Goal: Task Accomplishment & Management: Manage account settings

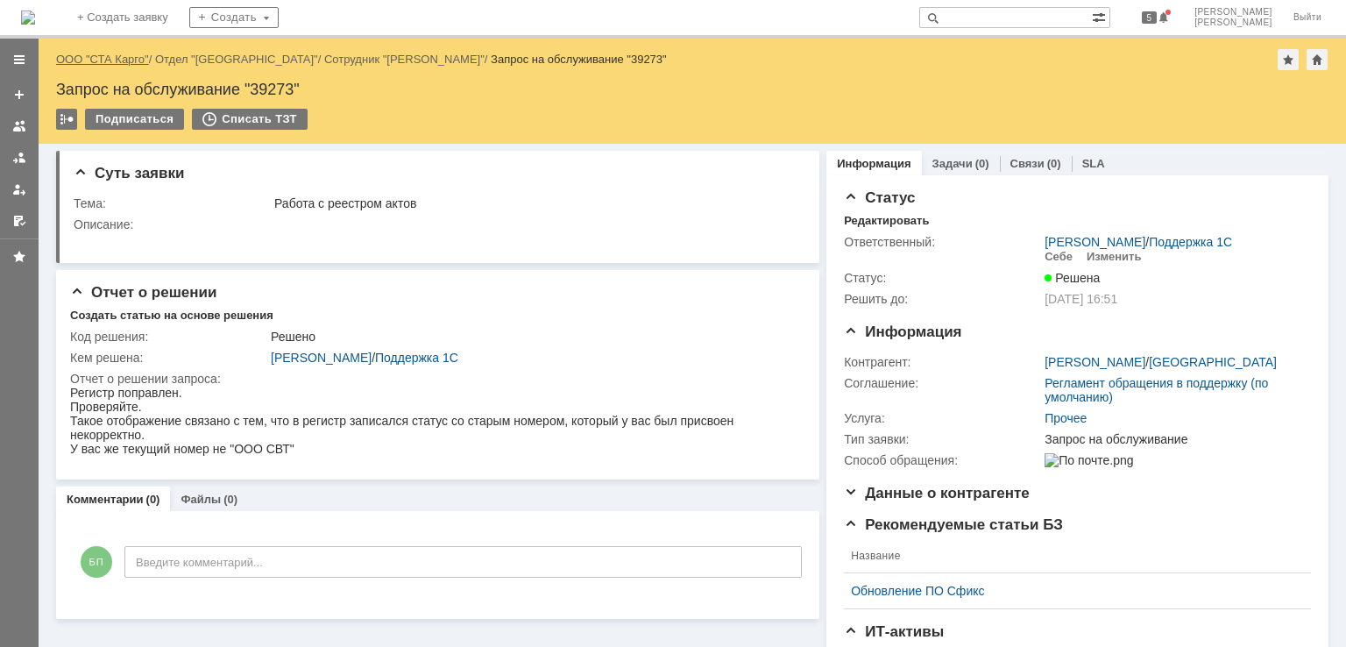
click at [106, 53] on link "ООО "СТА Карго"" at bounding box center [102, 59] width 93 height 13
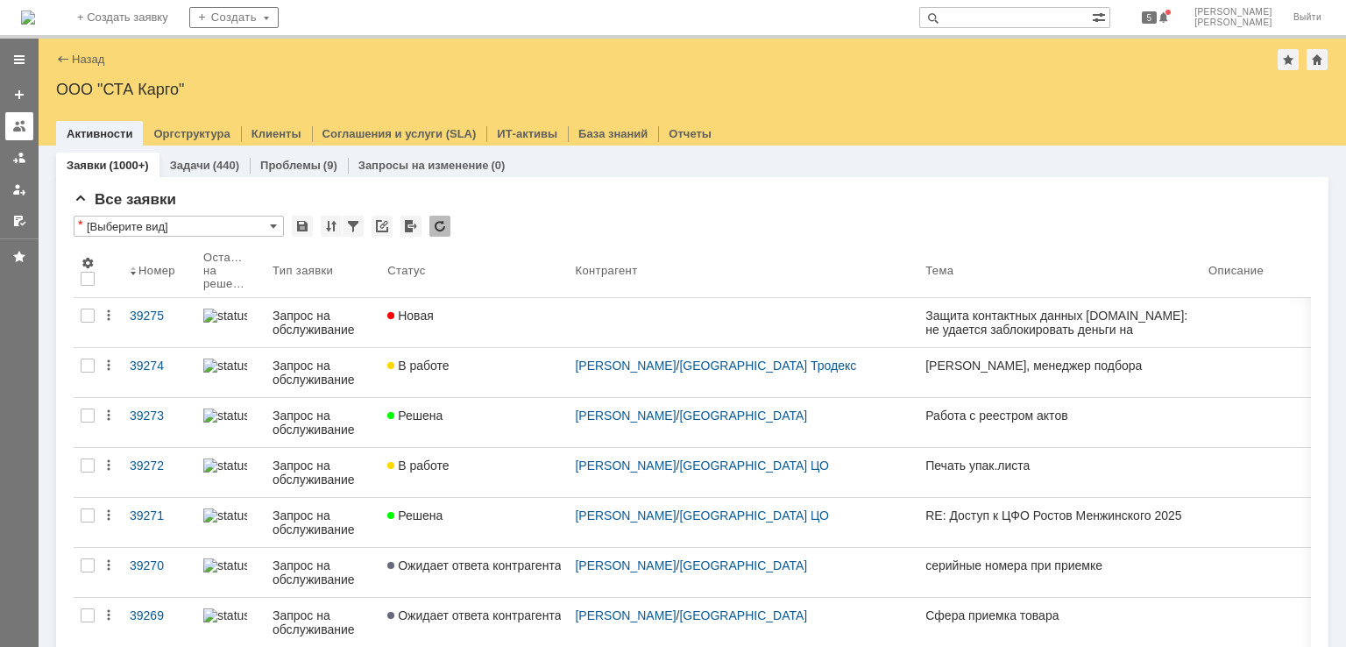
click at [20, 126] on div at bounding box center [19, 126] width 14 height 14
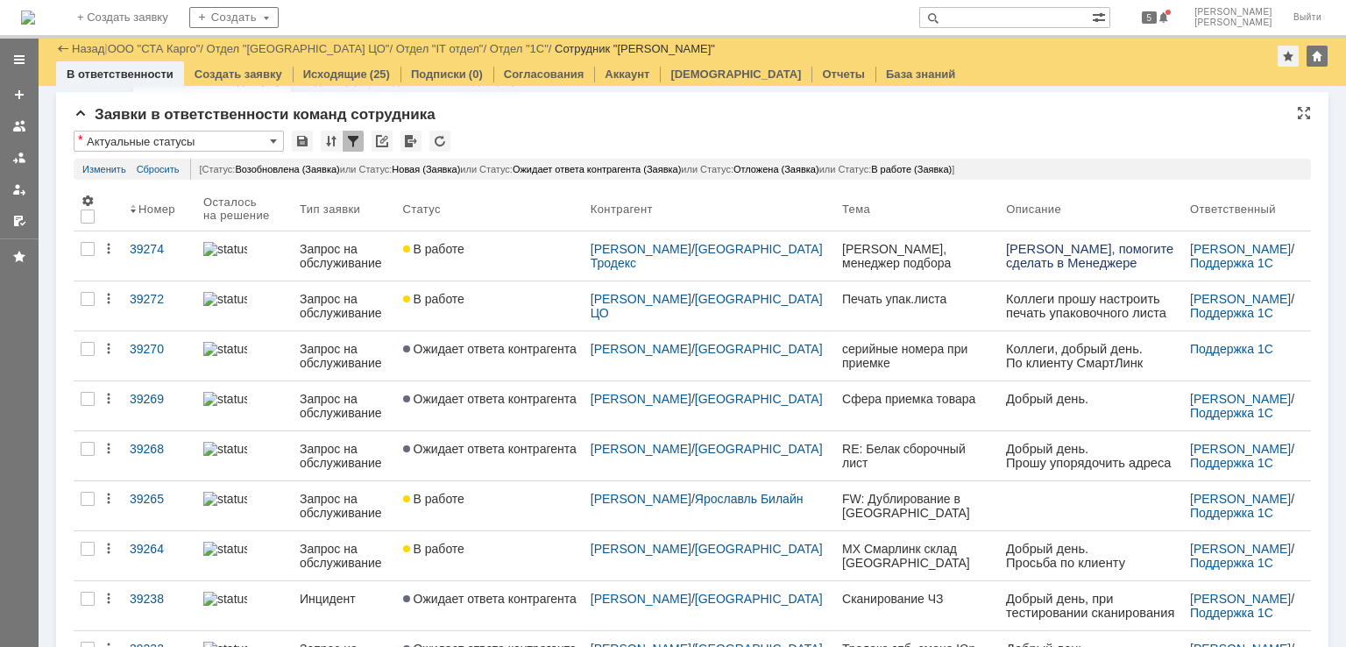
scroll to position [5, 0]
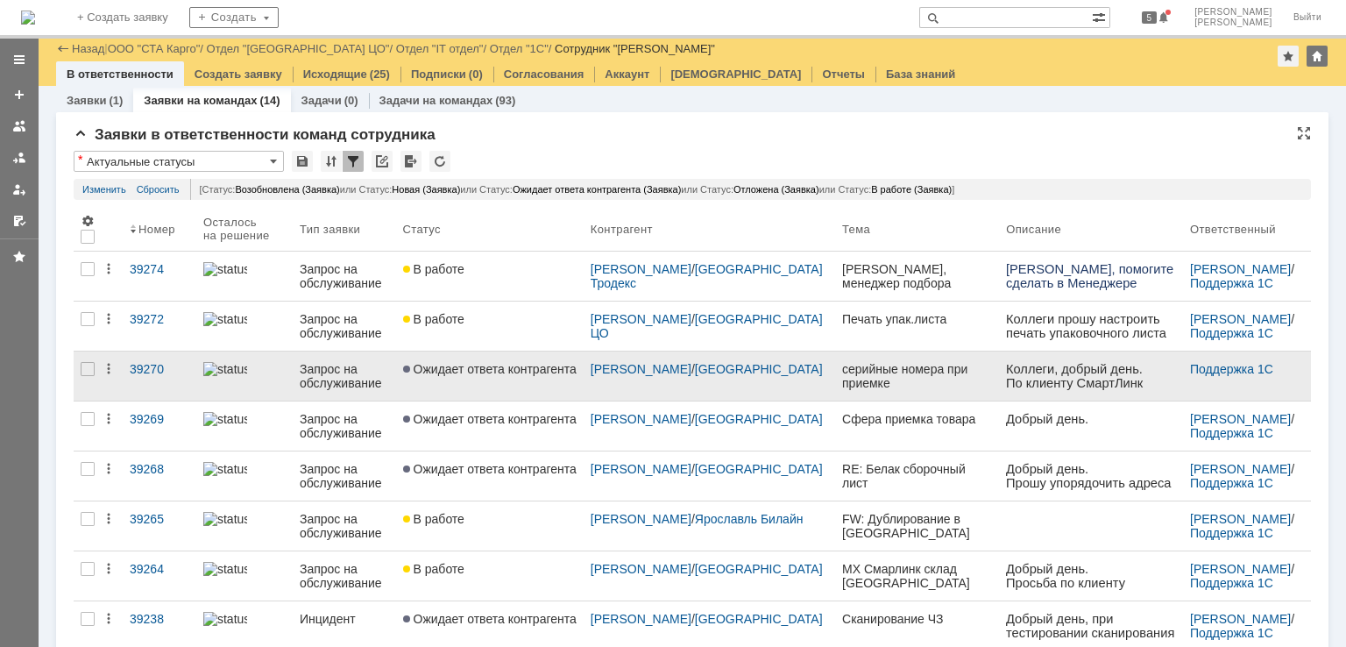
click at [515, 379] on link "Ожидает ответа контрагента" at bounding box center [489, 375] width 187 height 49
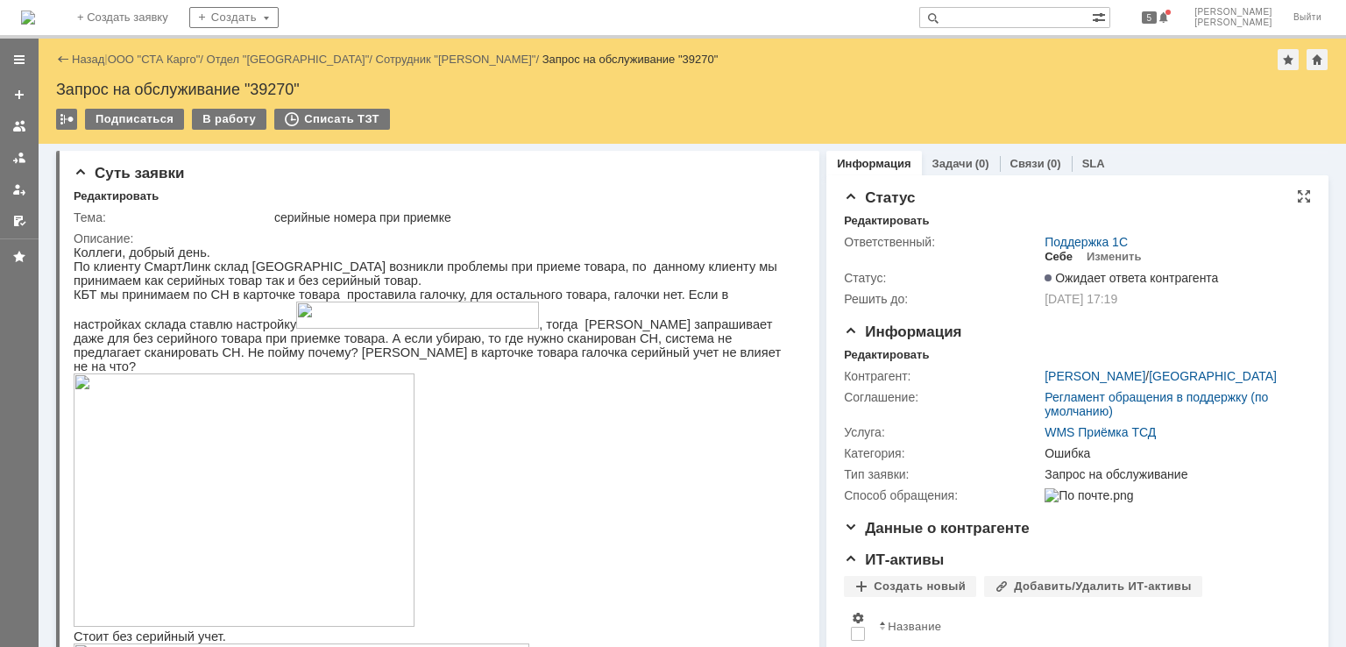
click at [1044, 257] on div "Себе" at bounding box center [1058, 257] width 28 height 14
click at [131, 54] on link "ООО "СТА Карго"" at bounding box center [154, 59] width 93 height 13
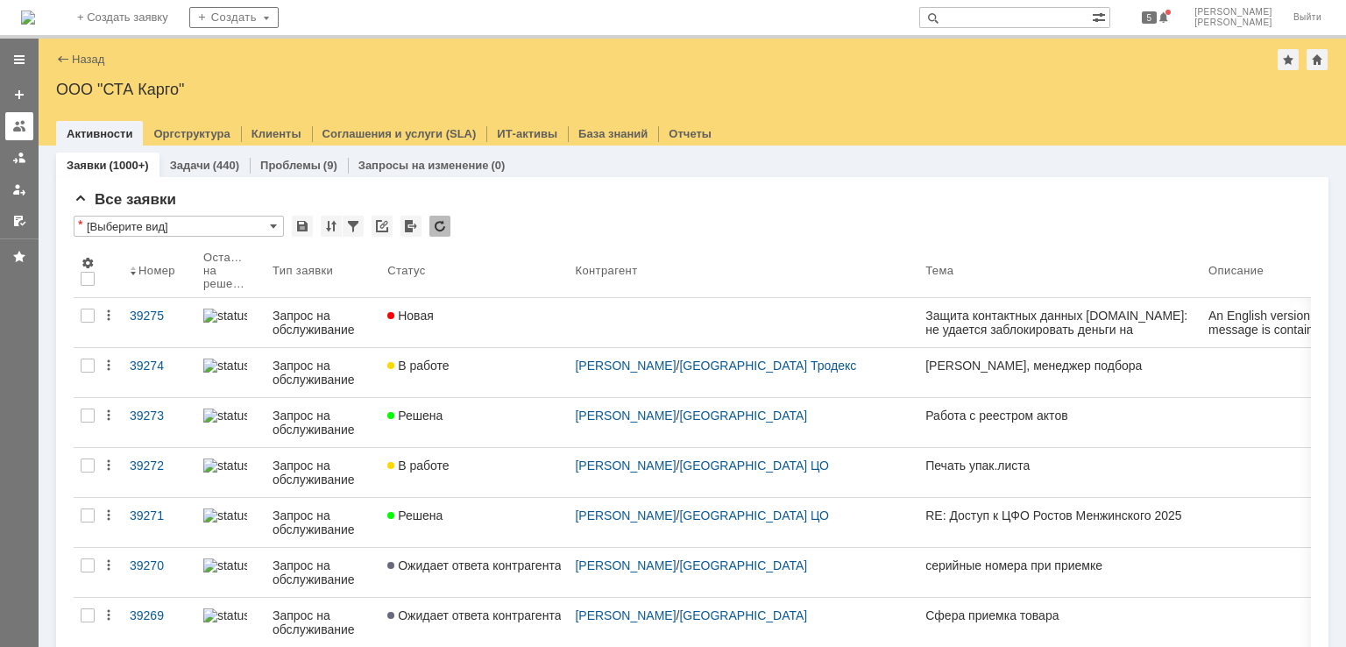
click at [13, 131] on div at bounding box center [19, 126] width 14 height 14
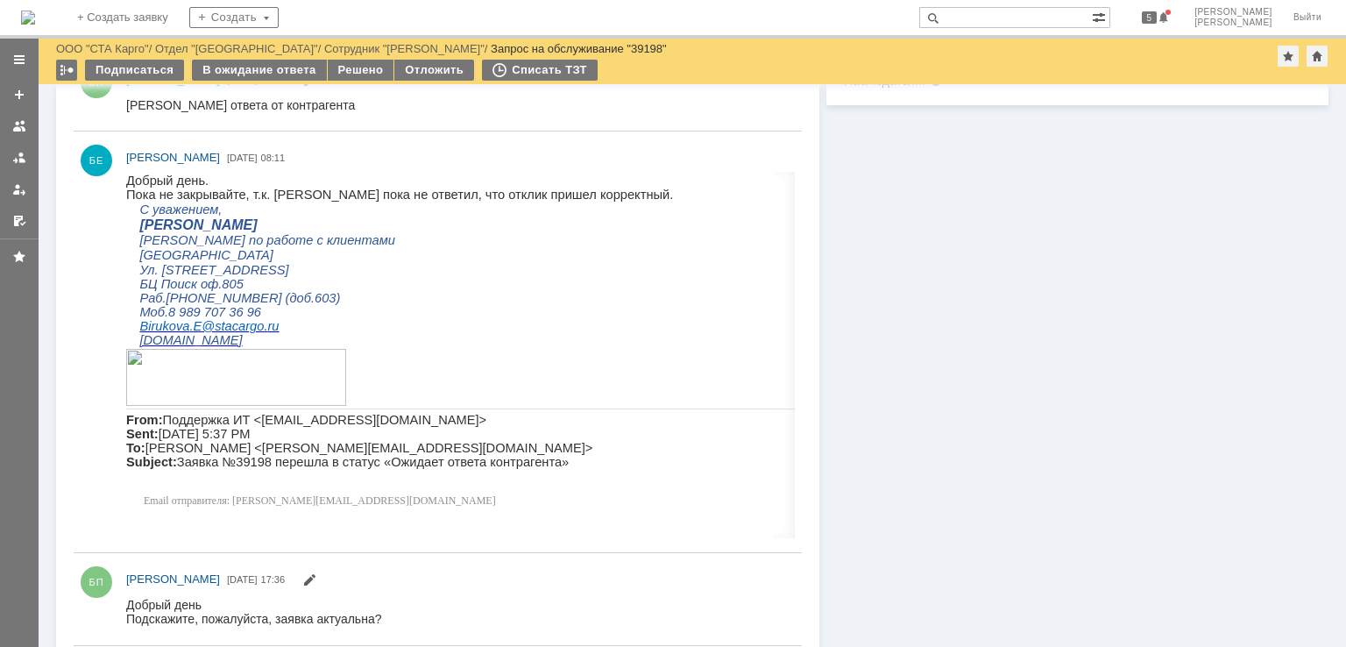
scroll to position [613, 0]
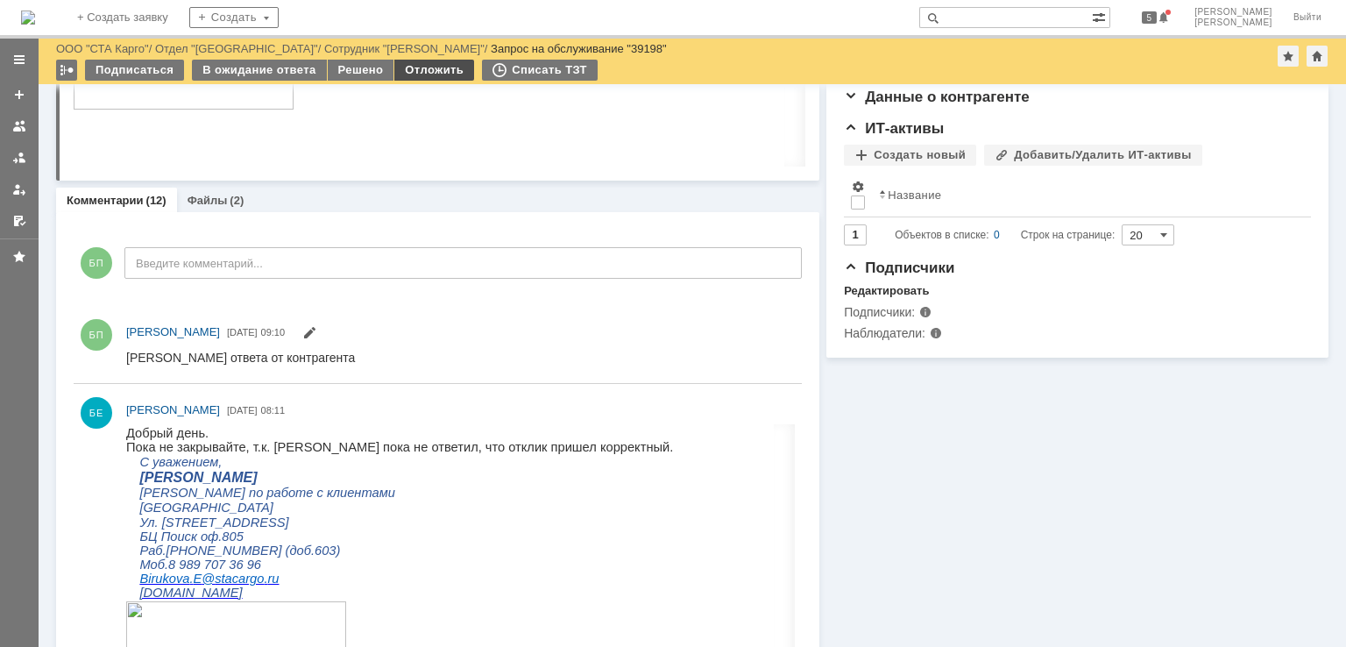
click at [432, 67] on div "Отложить" at bounding box center [434, 70] width 80 height 21
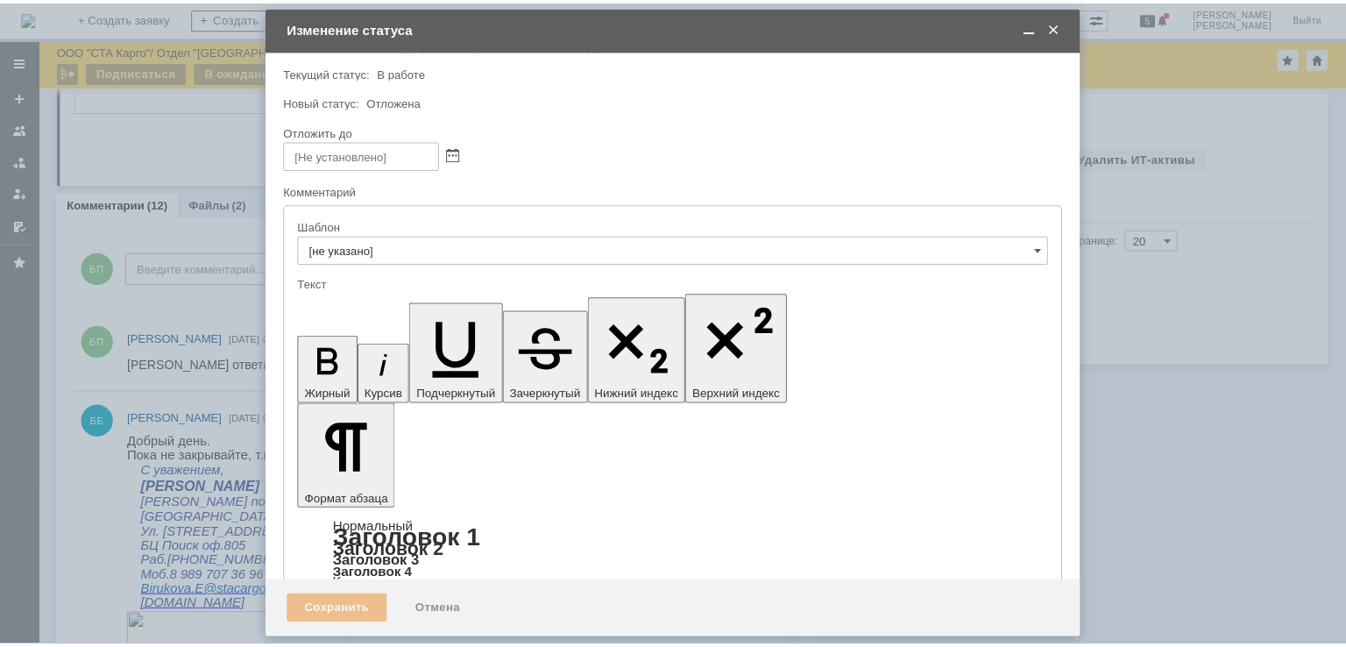
scroll to position [0, 0]
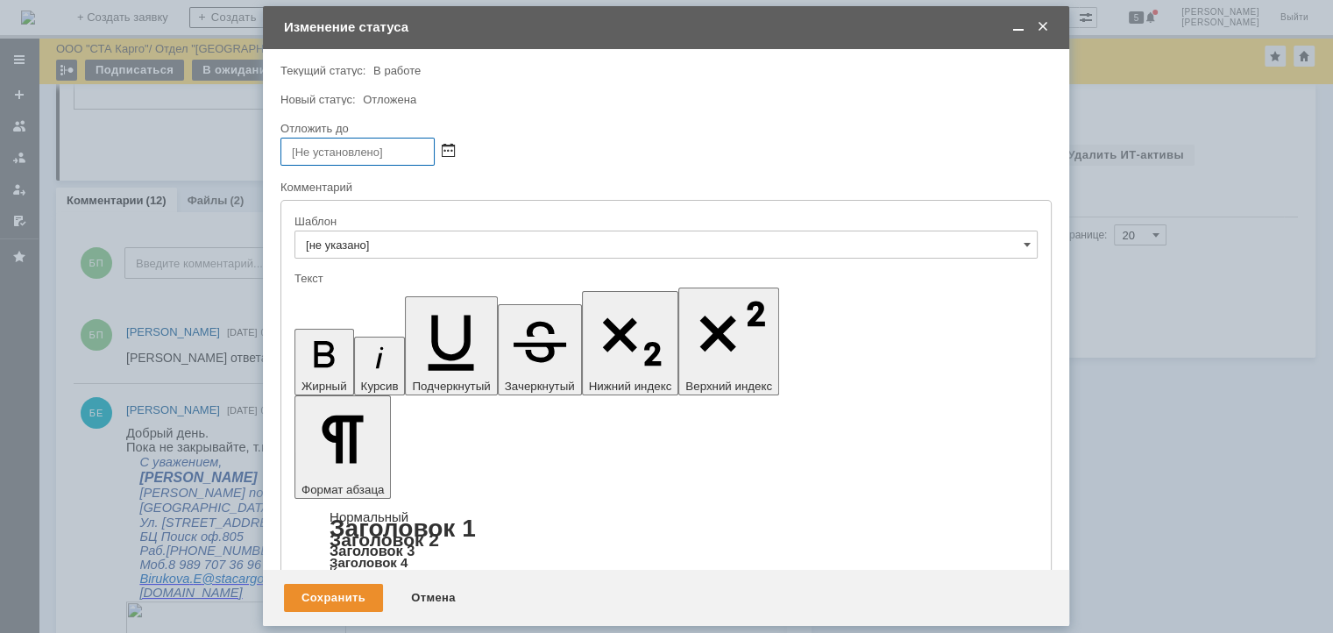
click at [454, 155] on span at bounding box center [448, 152] width 13 height 14
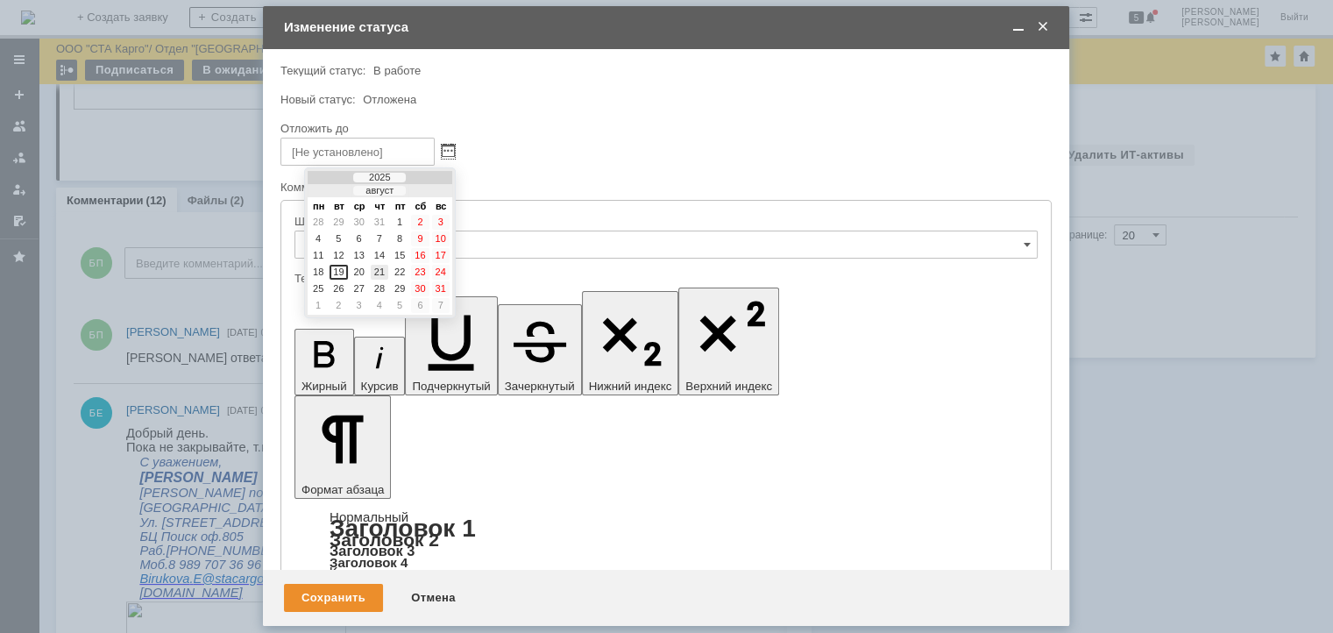
click at [382, 268] on div "21" at bounding box center [380, 272] width 18 height 15
type input "21.08.2025 09:14"
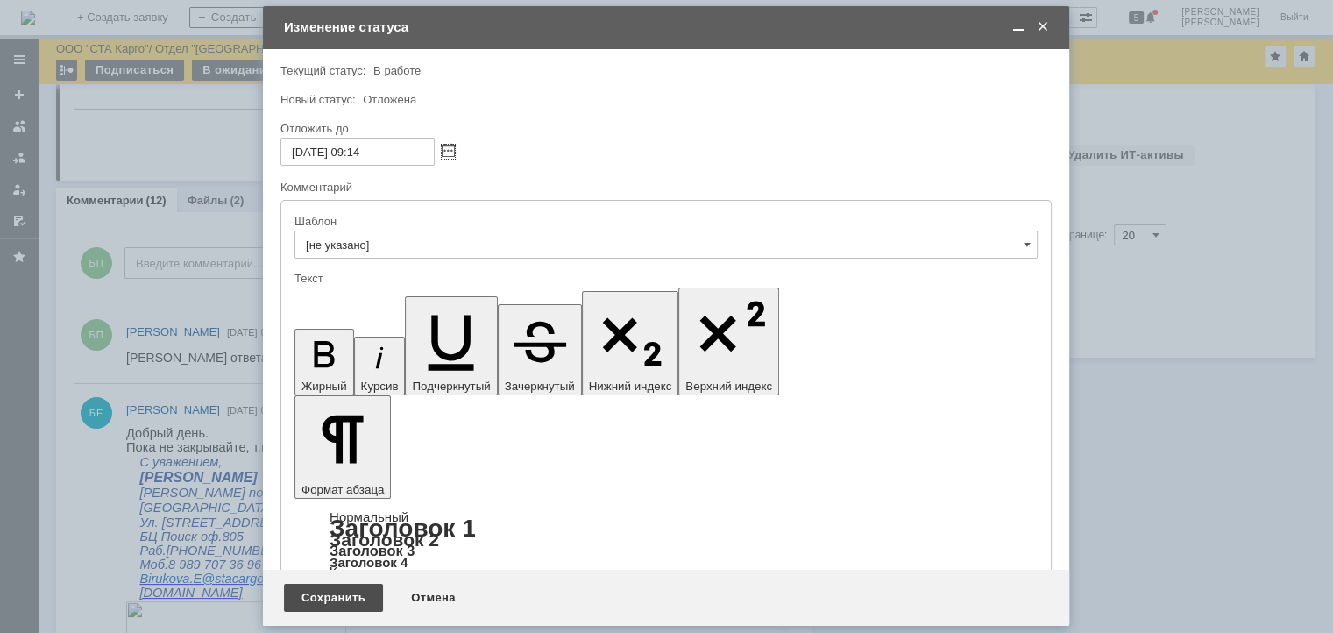
click at [308, 591] on div "Сохранить" at bounding box center [333, 598] width 99 height 28
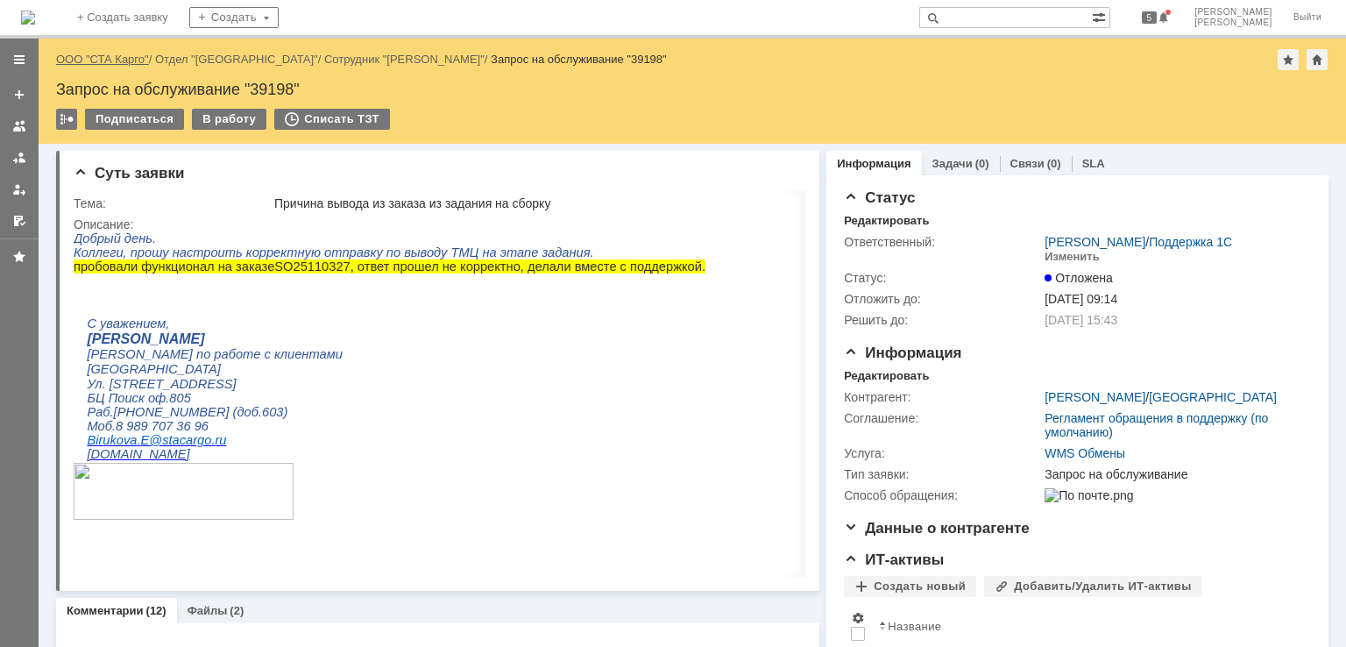
click at [123, 60] on link "ООО "СТА Карго"" at bounding box center [102, 59] width 93 height 13
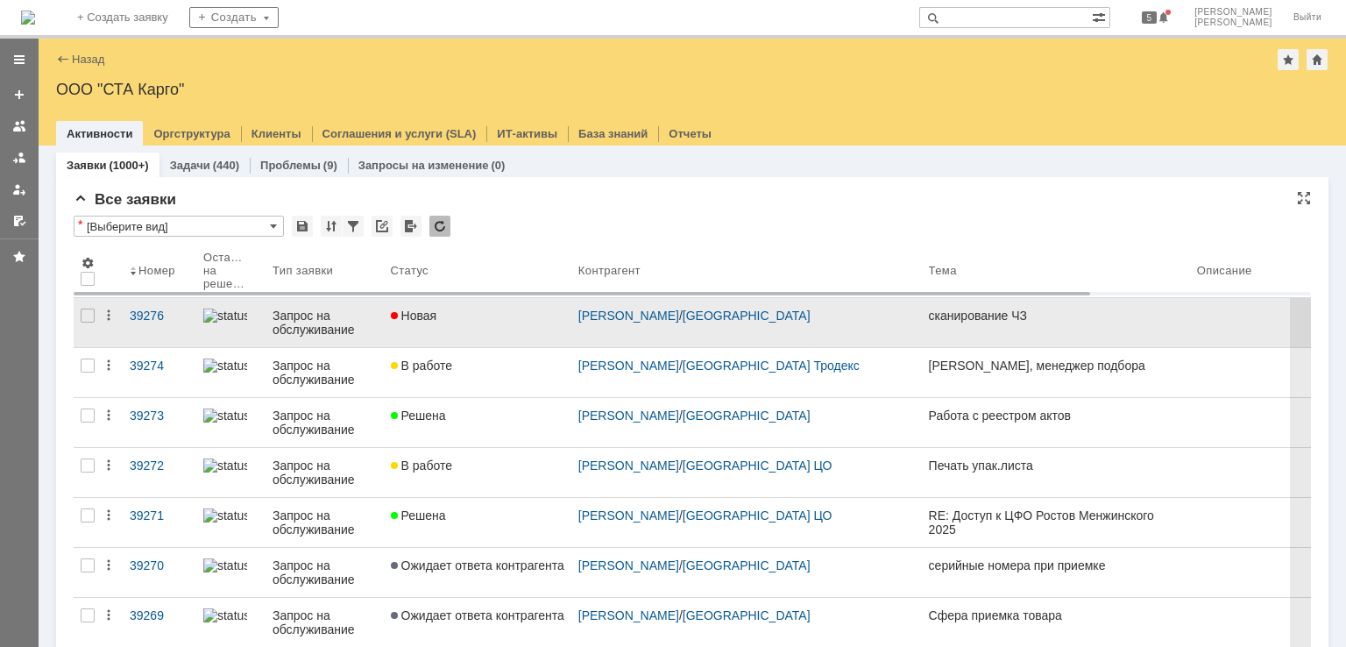
click at [479, 323] on link "Новая" at bounding box center [477, 322] width 187 height 49
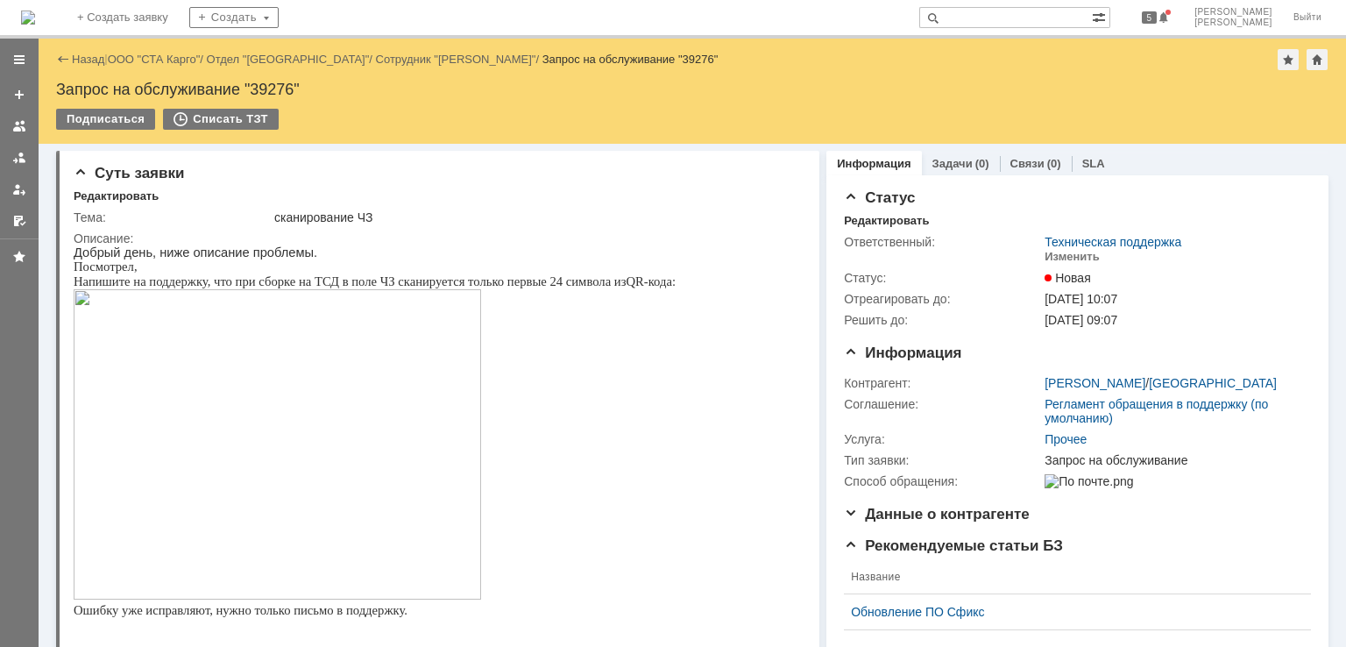
click at [245, 390] on img at bounding box center [277, 444] width 407 height 310
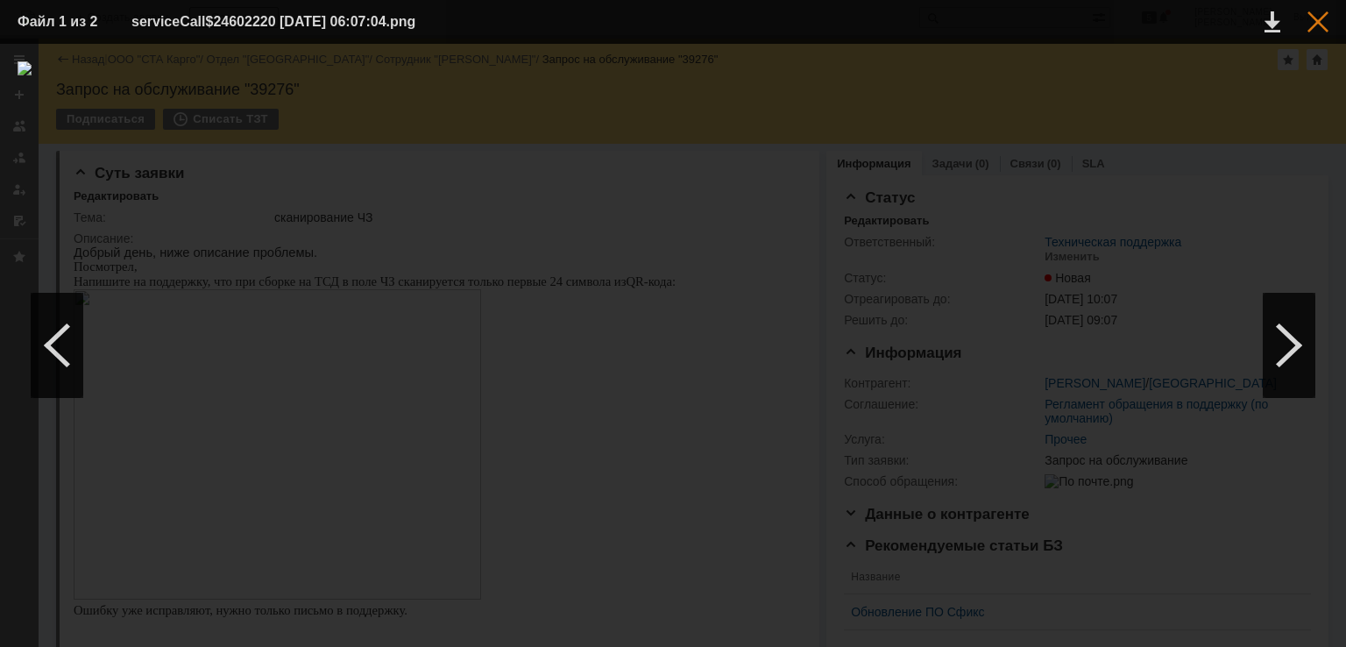
click at [1319, 18] on div at bounding box center [1317, 21] width 21 height 21
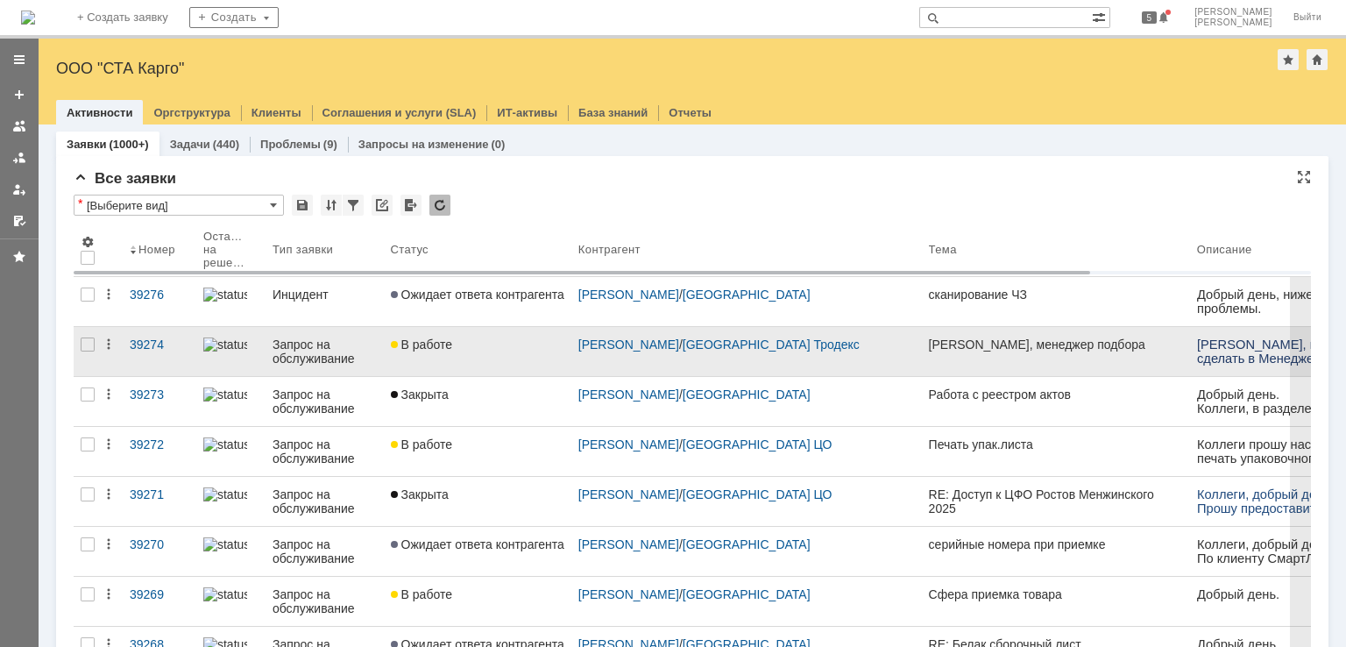
click at [514, 345] on div "В работе" at bounding box center [477, 344] width 173 height 14
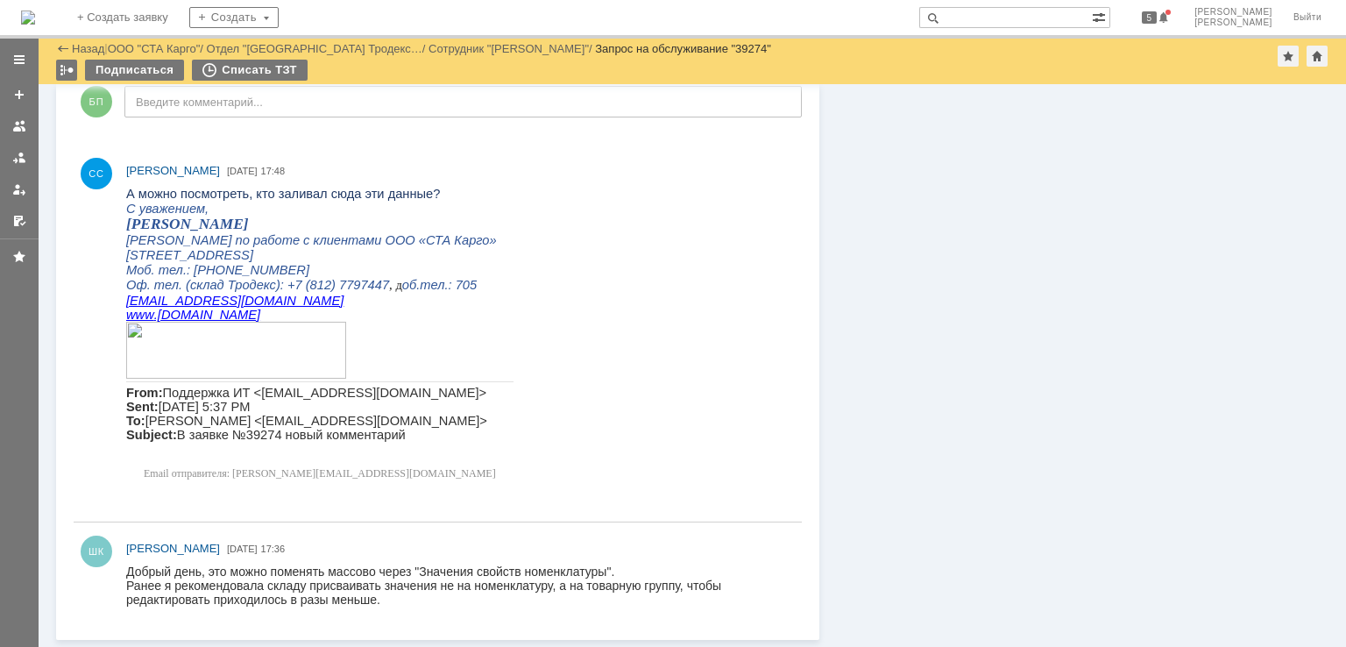
scroll to position [853, 0]
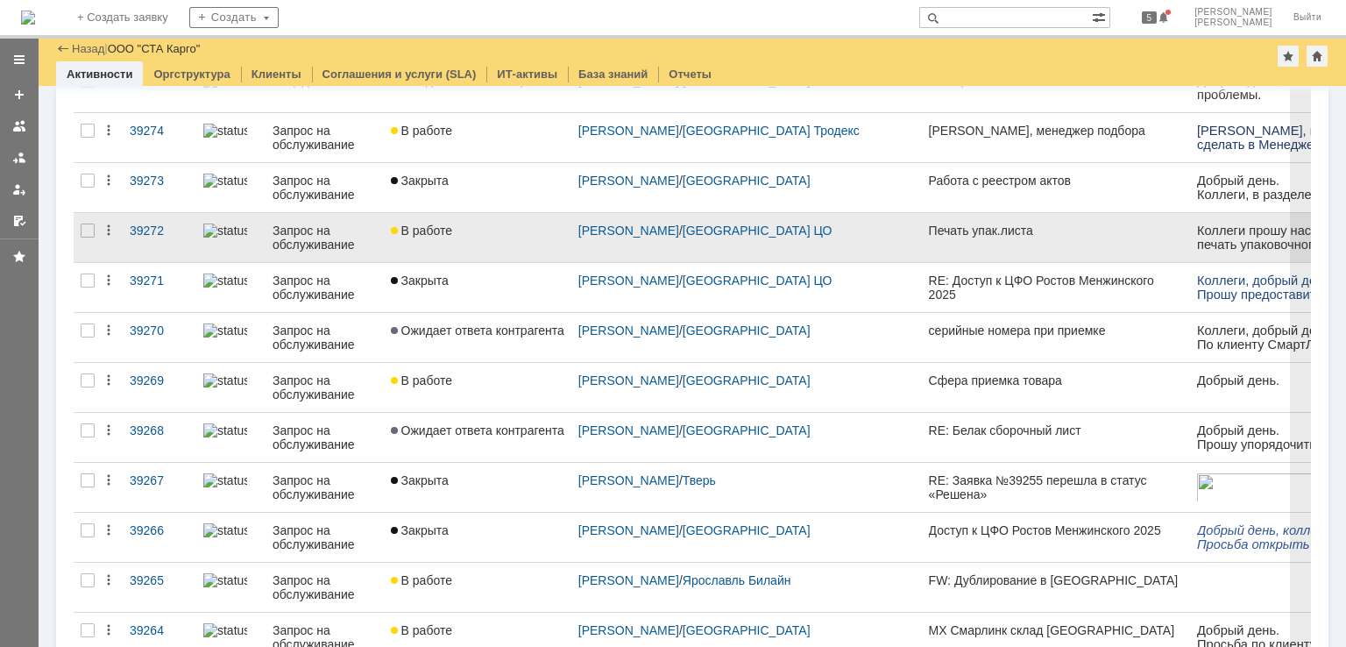
click at [484, 241] on link "В работе" at bounding box center [477, 237] width 187 height 49
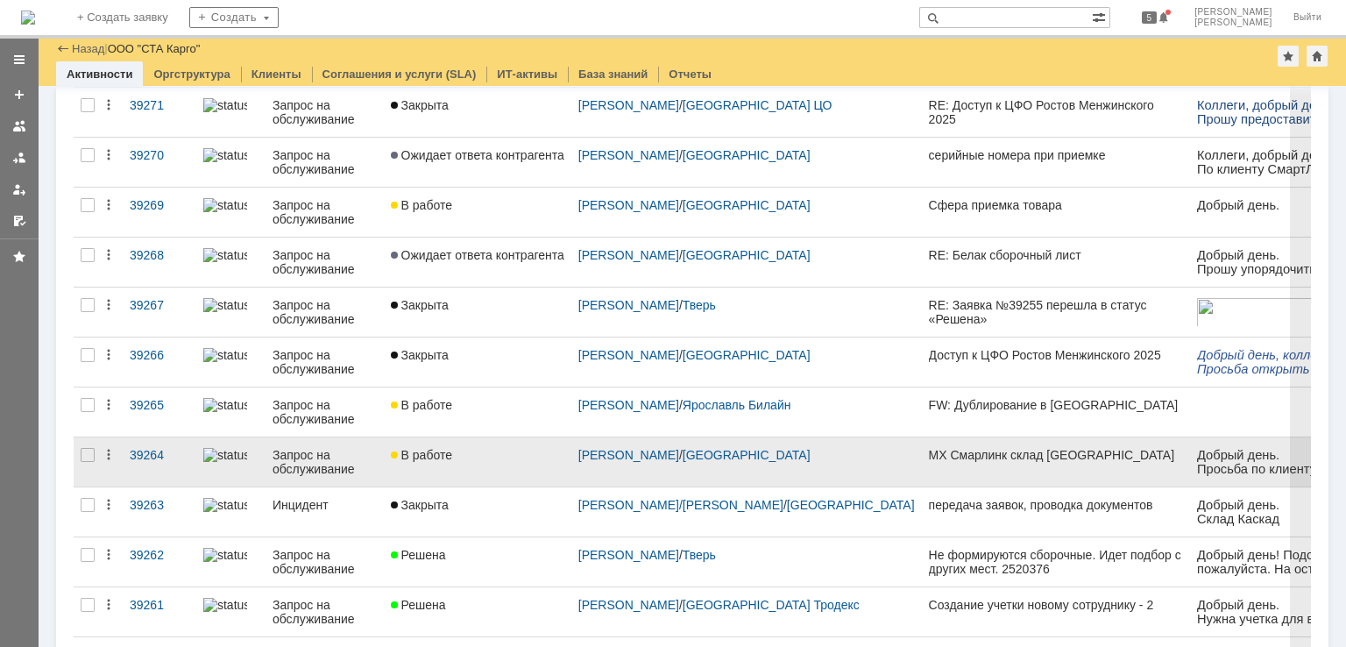
click at [484, 460] on link "В работе" at bounding box center [477, 461] width 187 height 49
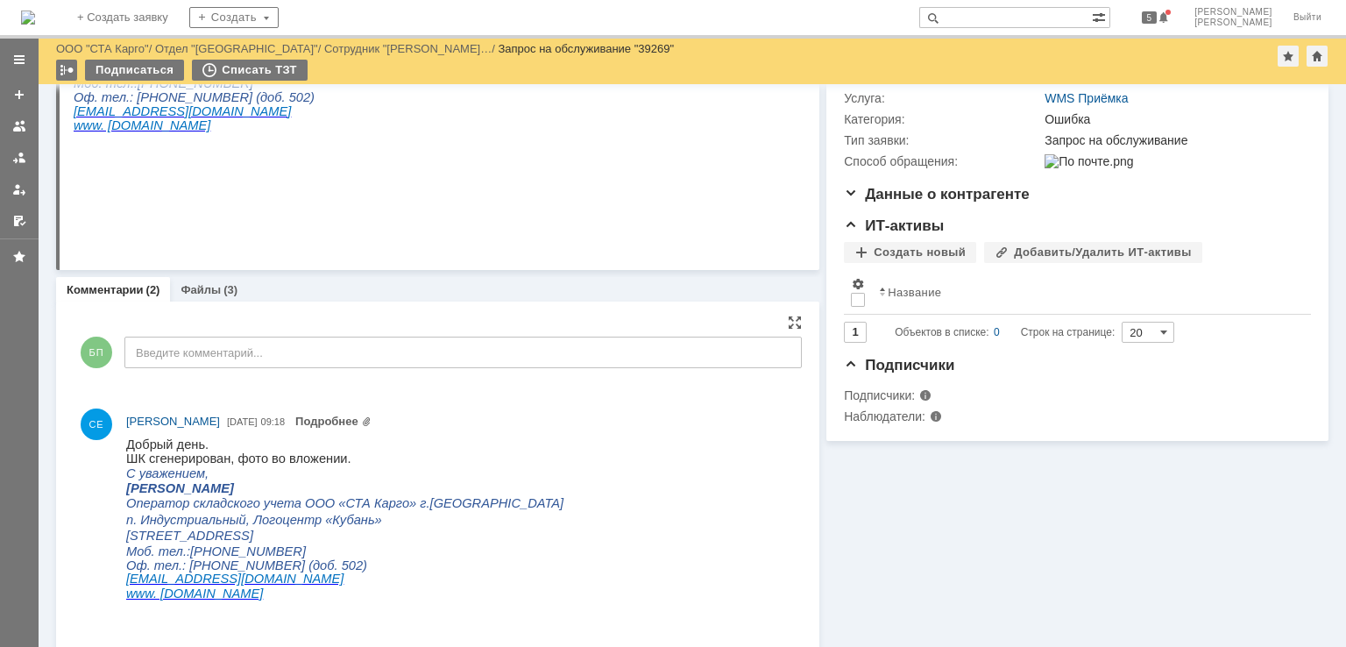
scroll to position [263, 0]
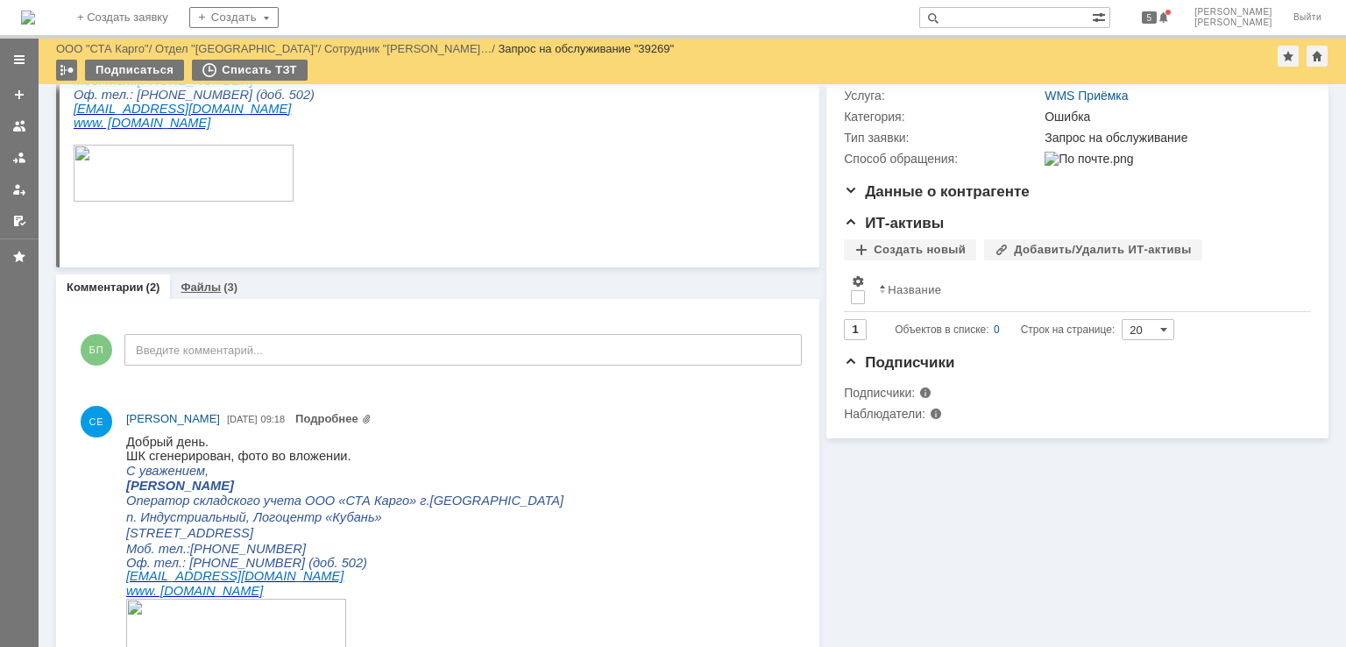
click at [218, 289] on div "Файлы (3)" at bounding box center [208, 286] width 57 height 11
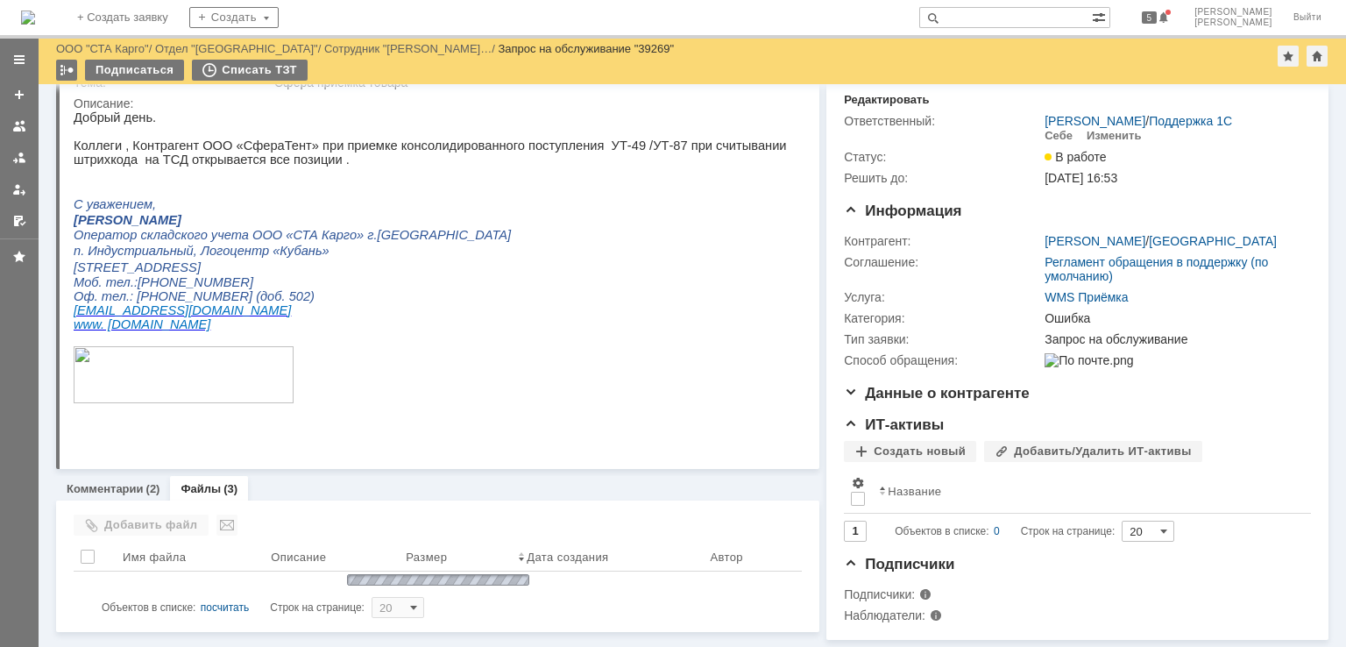
scroll to position [196, 0]
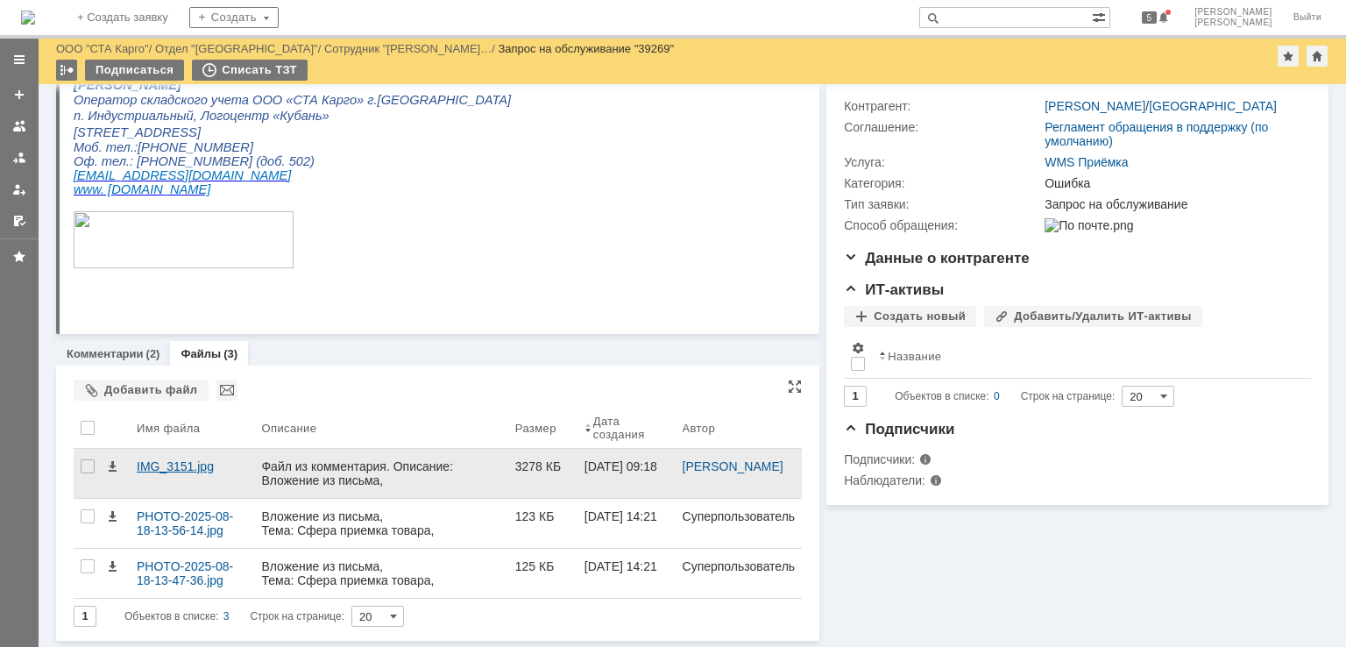
click at [199, 466] on div "IMG_3151.jpg" at bounding box center [192, 466] width 110 height 14
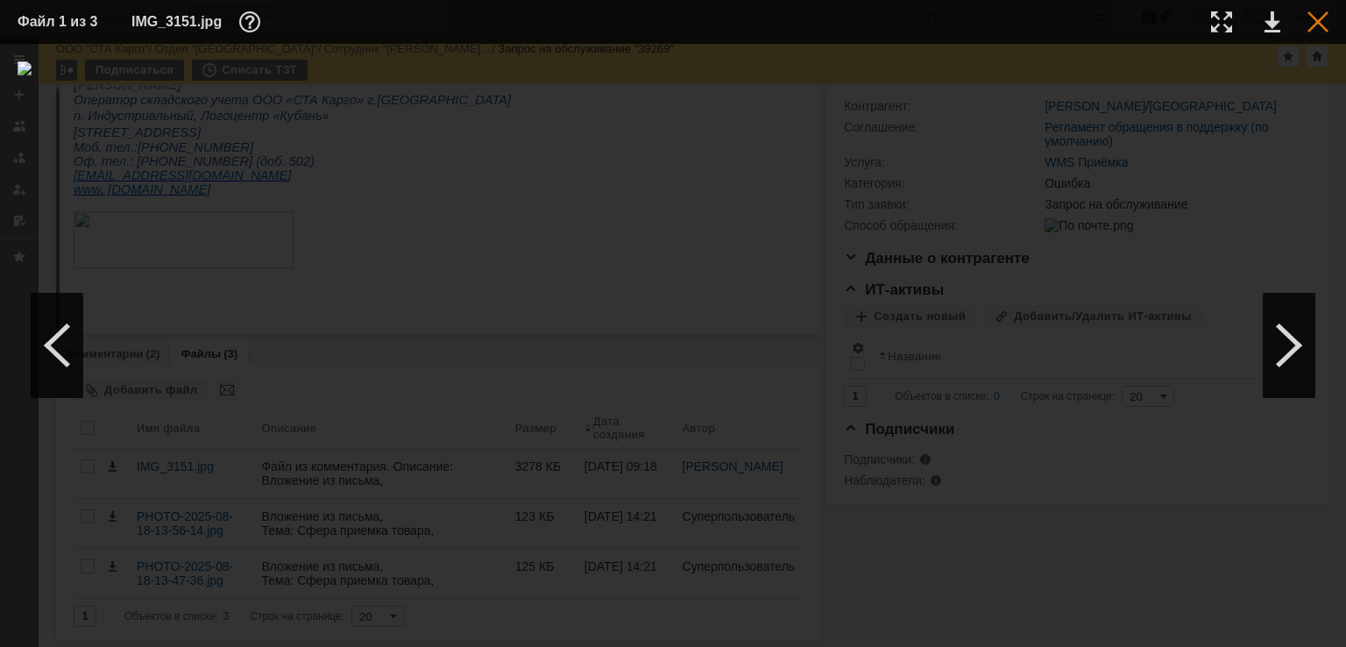
click at [1307, 18] on div at bounding box center [1317, 21] width 21 height 21
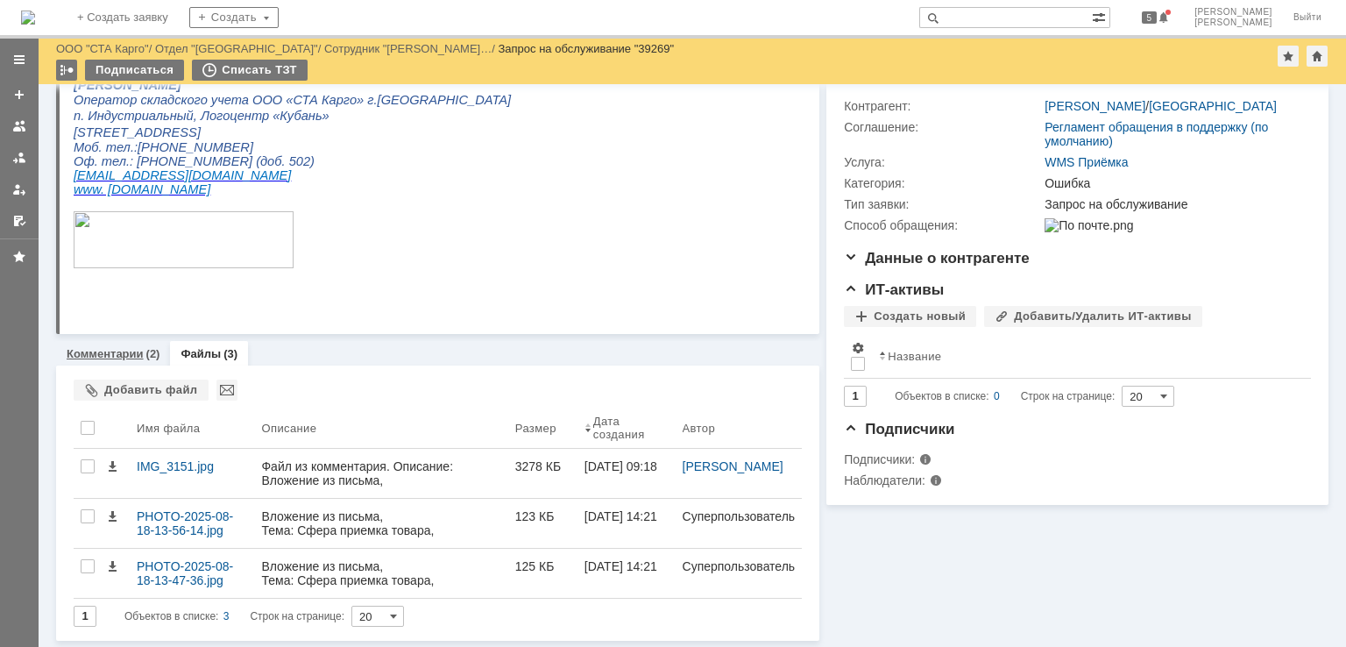
click at [127, 359] on div "Комментарии (2)" at bounding box center [113, 353] width 114 height 25
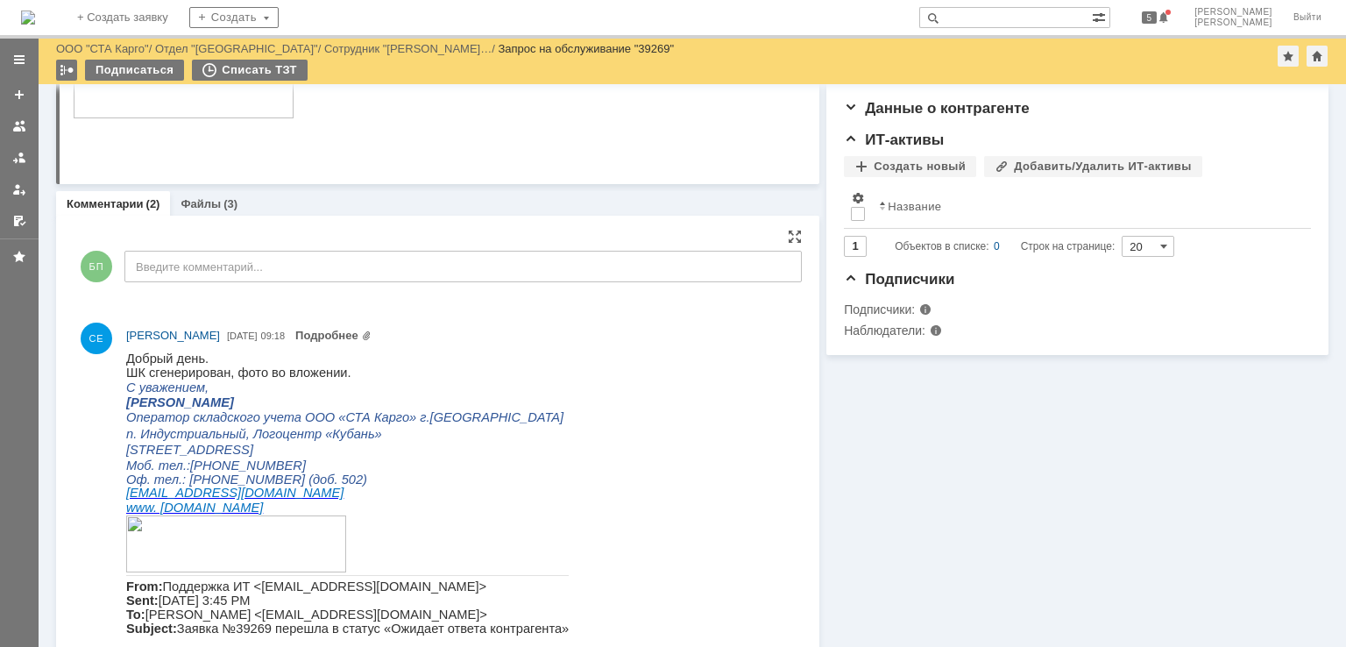
scroll to position [350, 0]
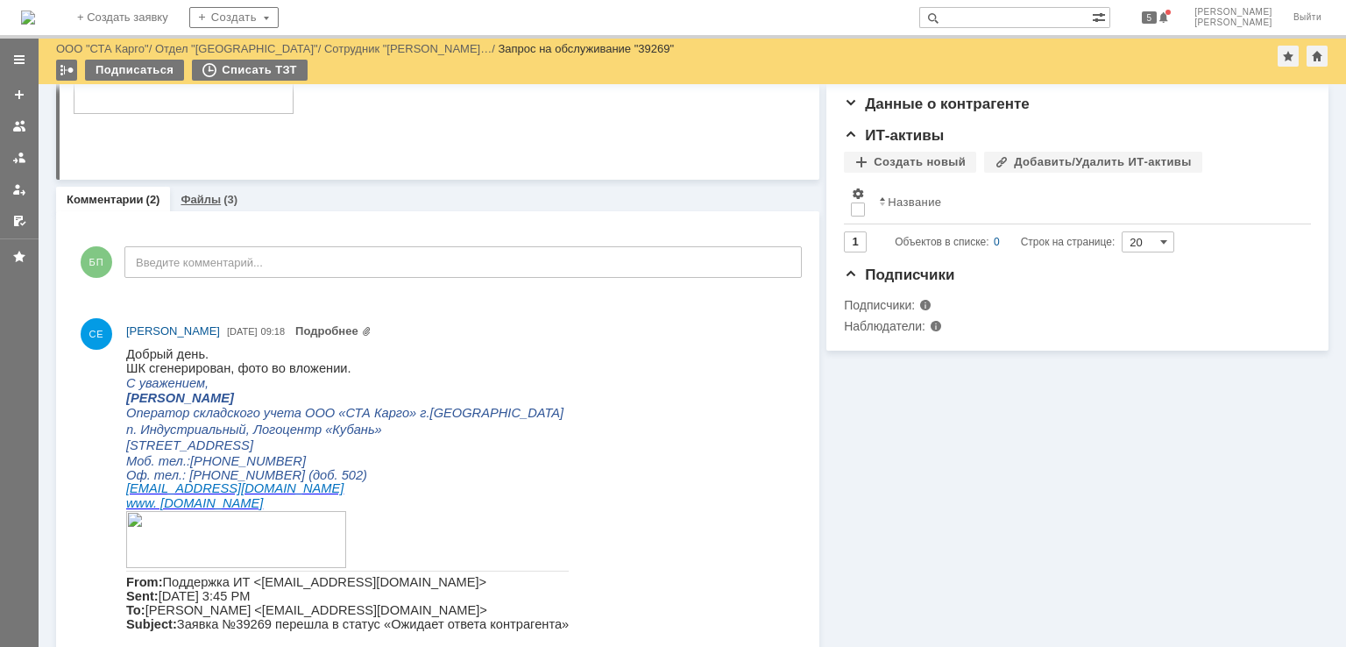
click at [195, 203] on link "Файлы" at bounding box center [200, 199] width 40 height 13
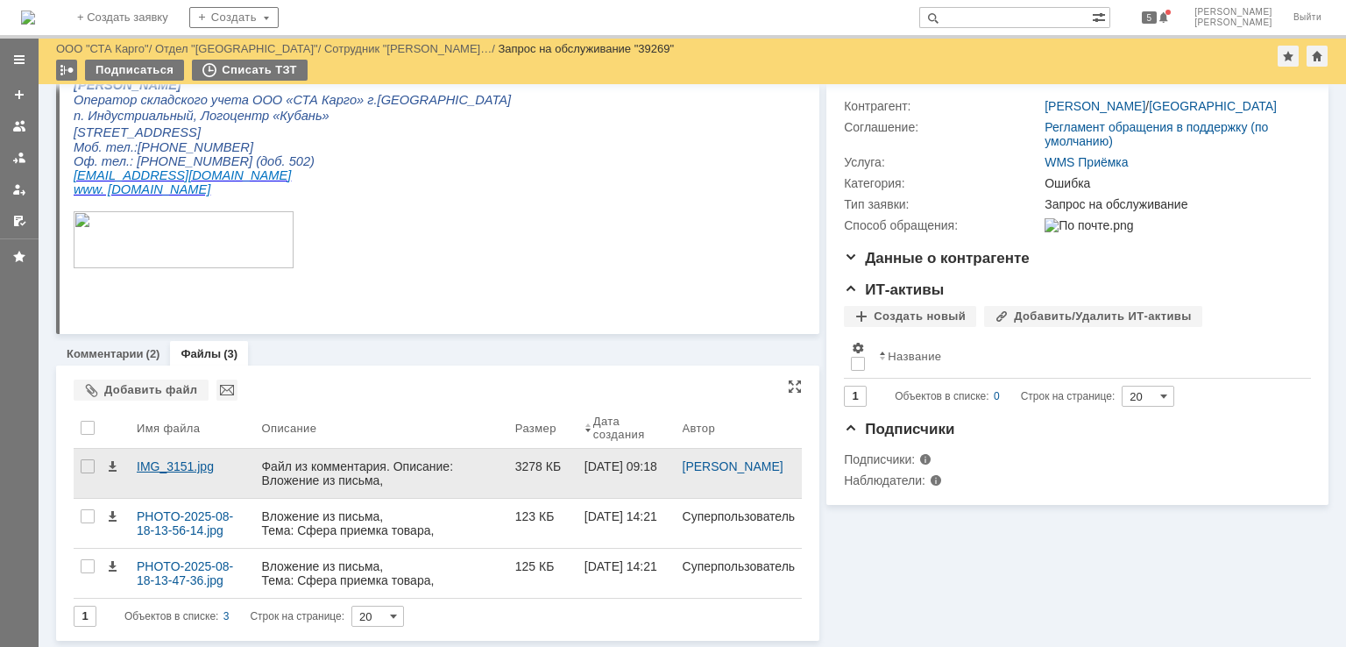
click at [208, 474] on div "IMG_3151.jpg" at bounding box center [192, 473] width 124 height 49
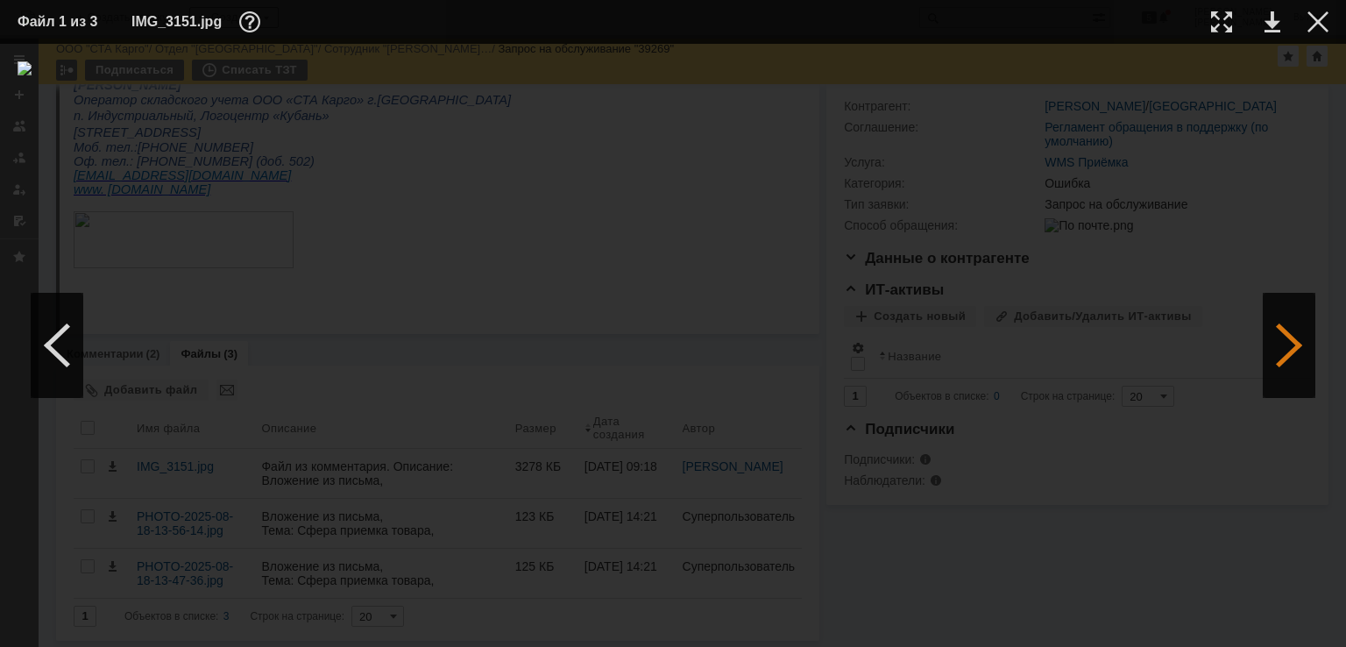
click at [1279, 338] on div at bounding box center [1289, 345] width 53 height 105
click at [1280, 341] on div at bounding box center [1289, 345] width 53 height 105
click at [60, 351] on div at bounding box center [57, 345] width 53 height 105
click at [1318, 24] on div at bounding box center [1317, 21] width 21 height 21
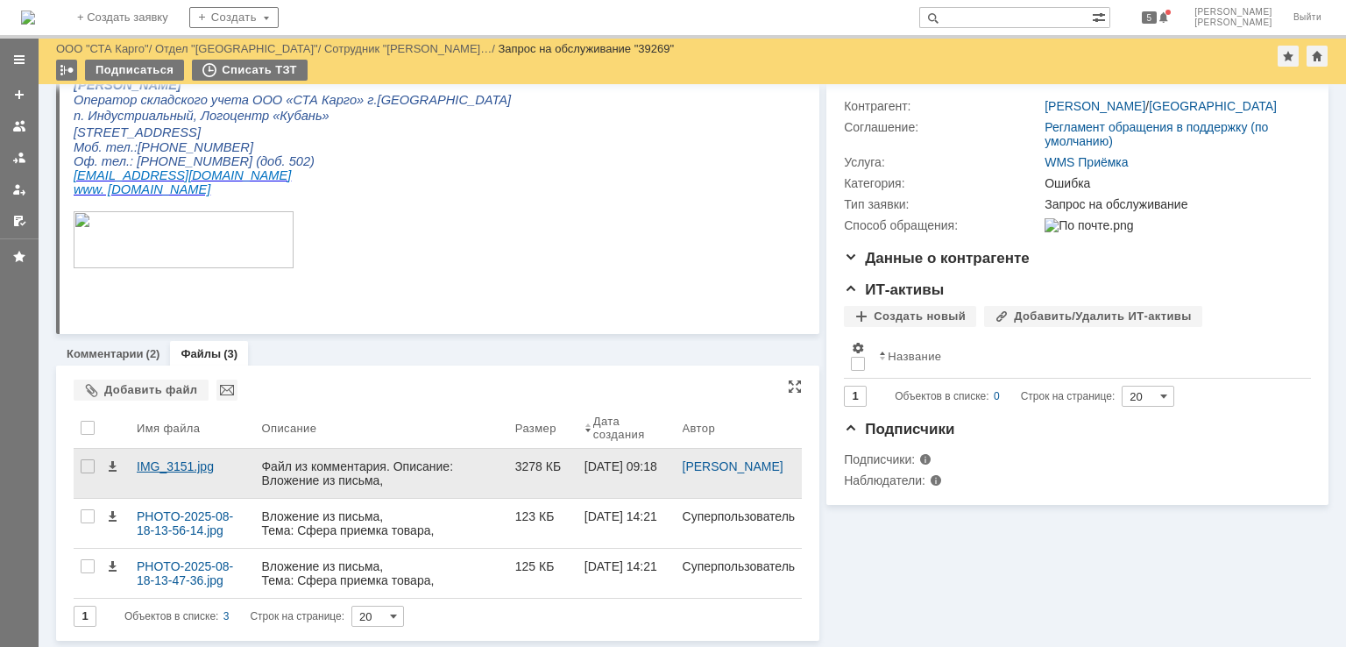
click at [149, 456] on div "IMG_3151.jpg" at bounding box center [192, 473] width 124 height 49
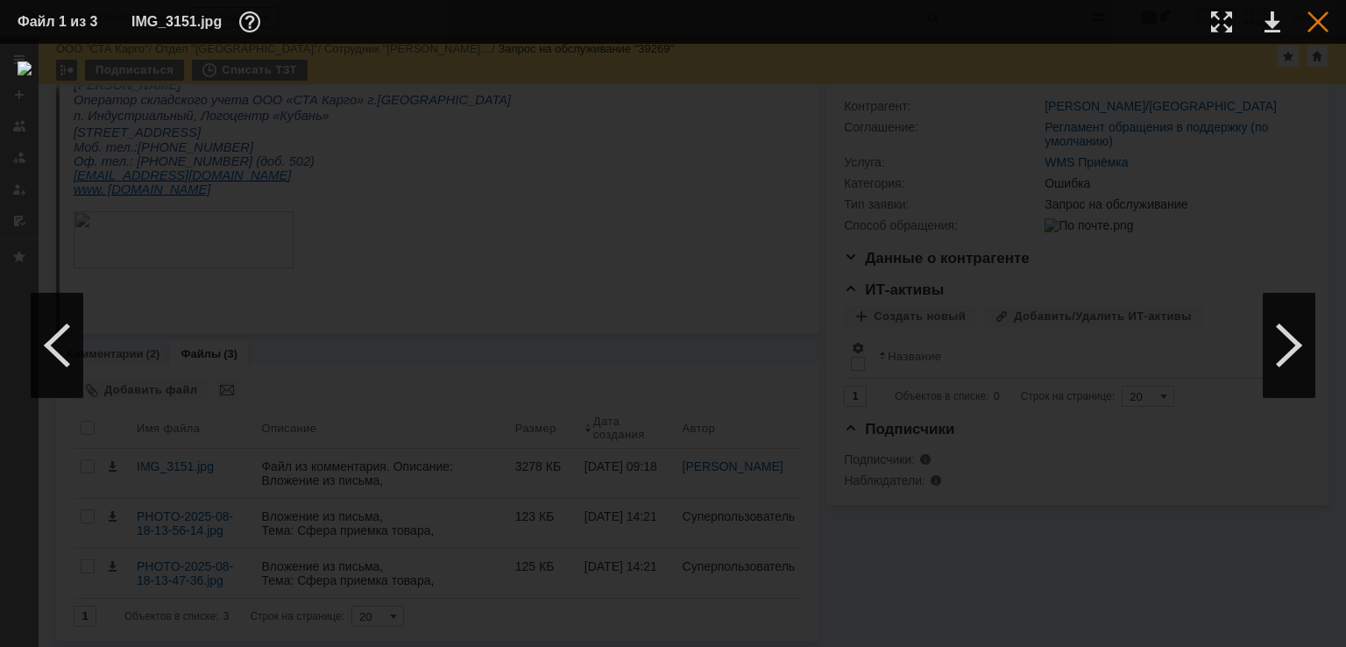
click at [1320, 18] on div at bounding box center [1317, 21] width 21 height 21
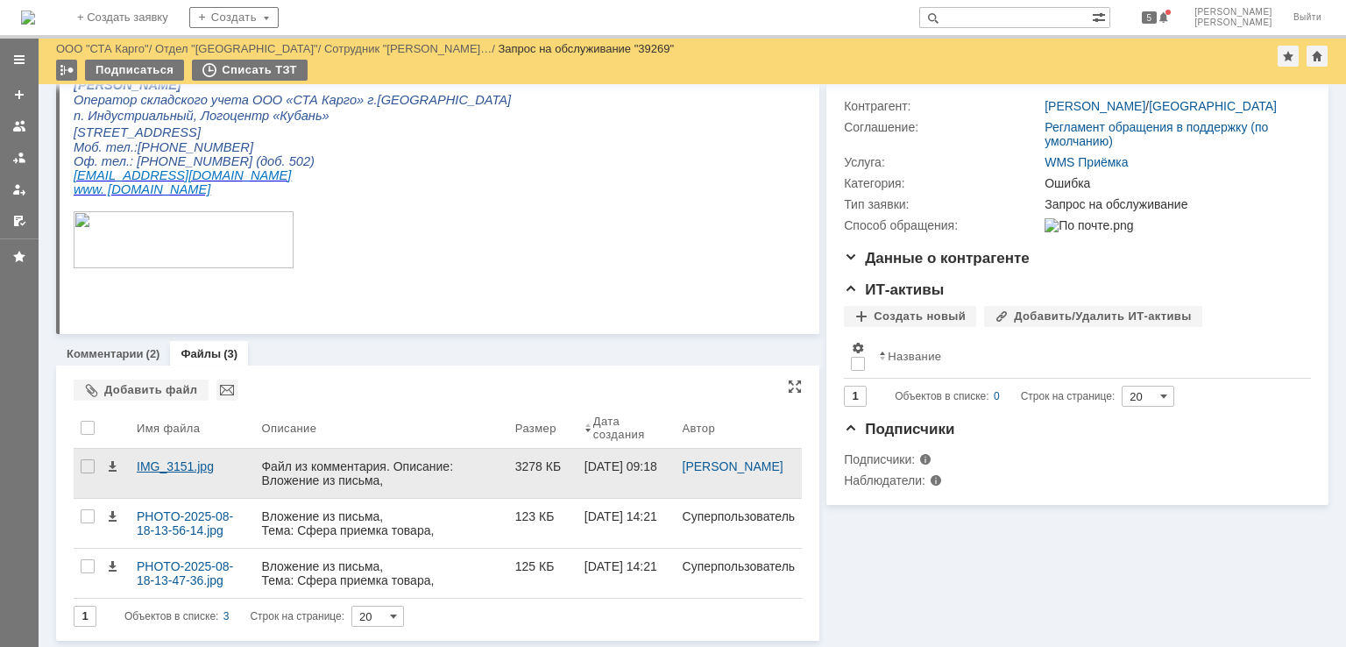
click at [207, 463] on div "IMG_3151.jpg" at bounding box center [192, 466] width 110 height 14
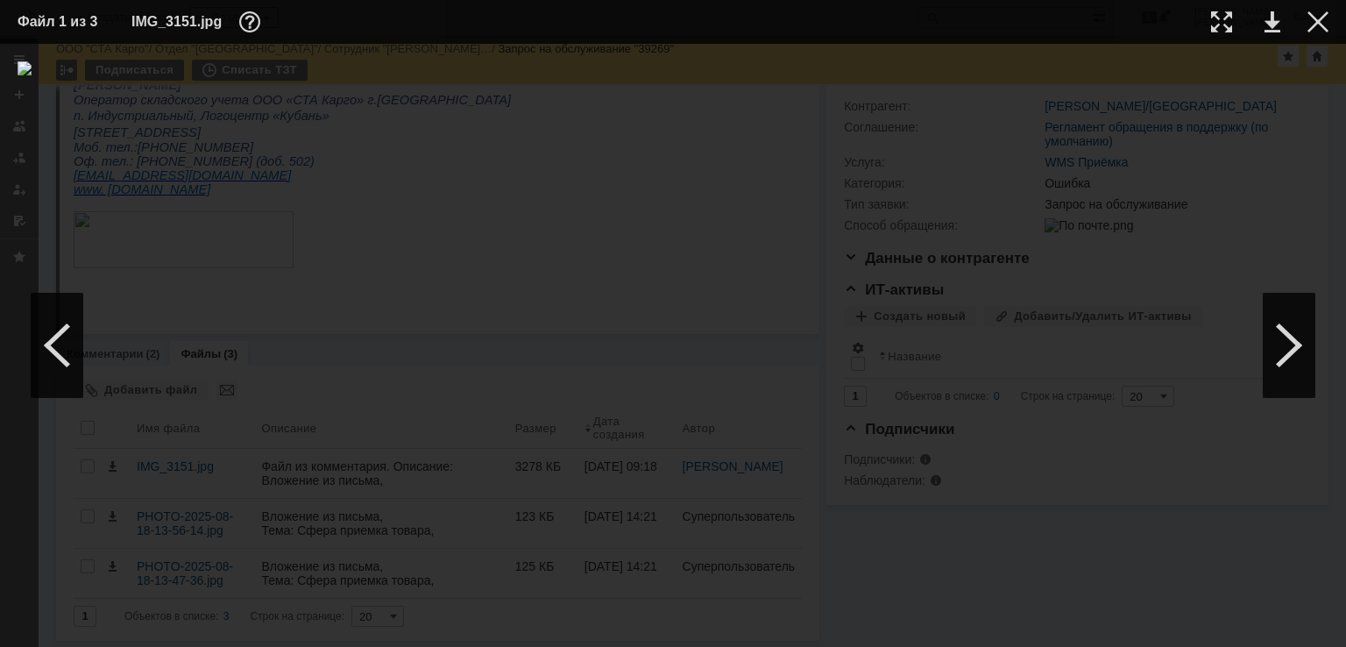
click at [1256, 336] on div at bounding box center [673, 345] width 1311 height 568
click at [1270, 340] on div at bounding box center [1289, 345] width 53 height 105
click at [1275, 344] on div at bounding box center [1289, 345] width 53 height 105
click at [1318, 28] on div at bounding box center [1317, 21] width 21 height 21
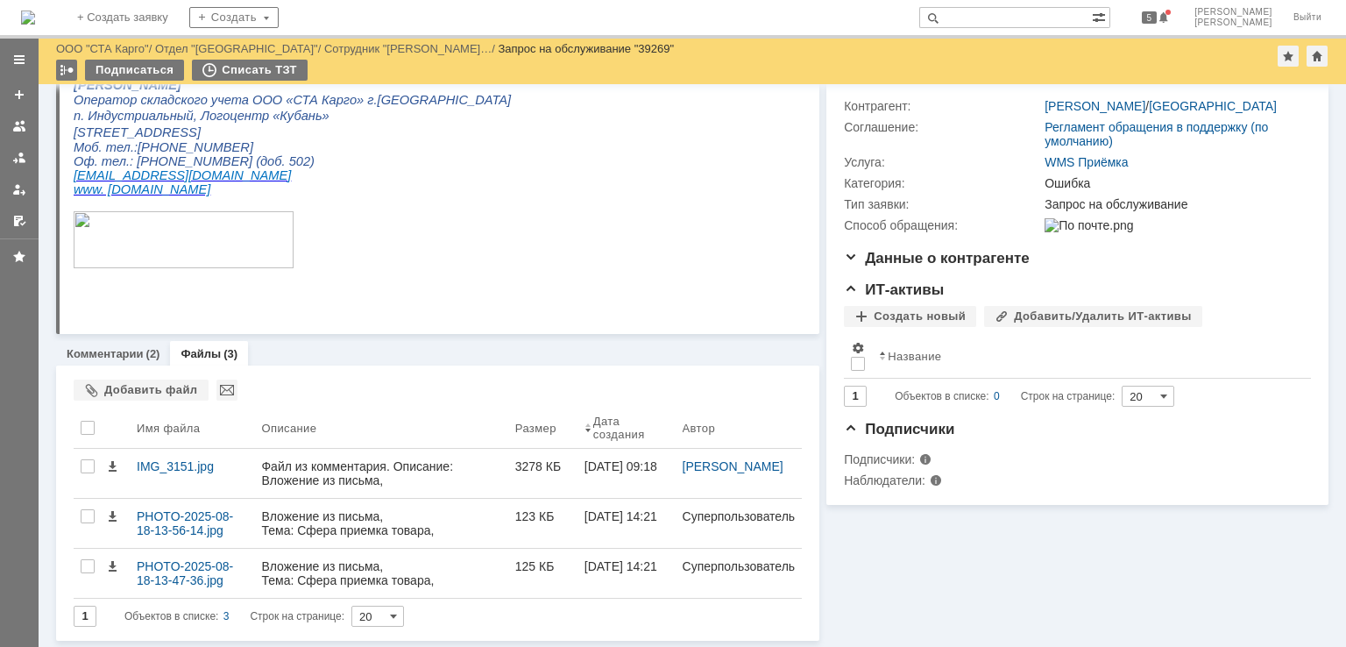
scroll to position [0, 0]
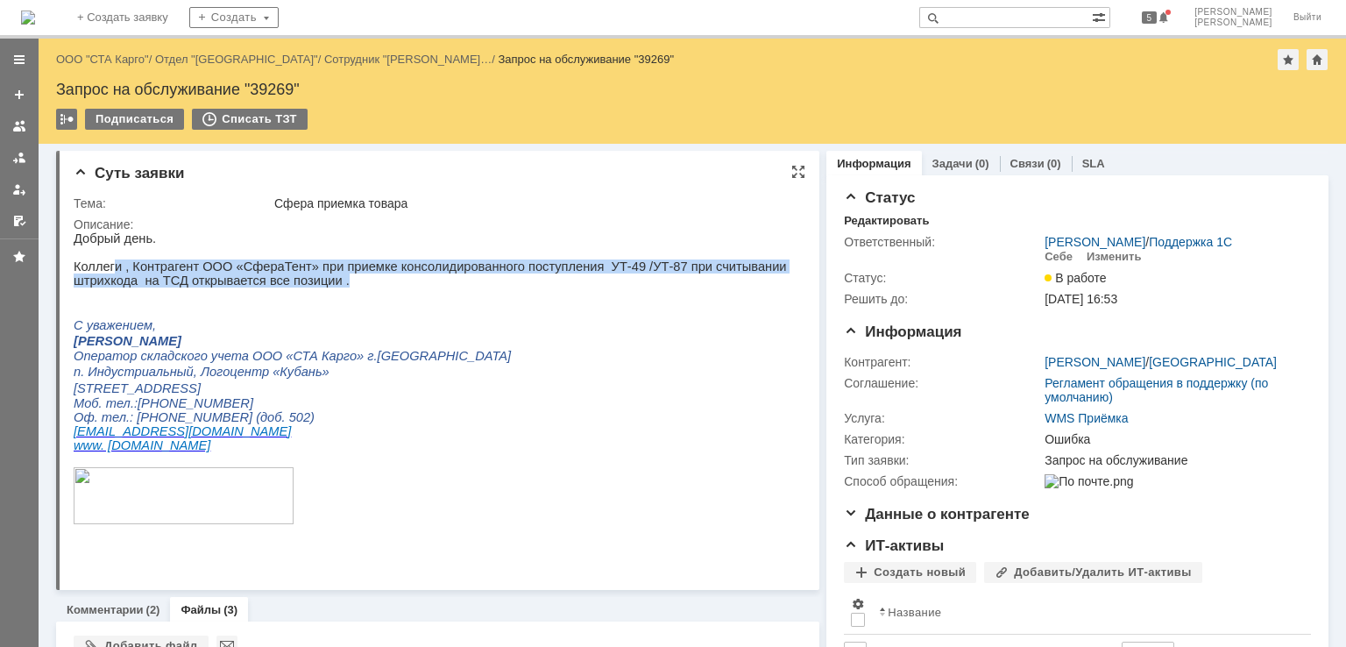
drag, startPoint x: 158, startPoint y: 275, endPoint x: 340, endPoint y: 282, distance: 182.4
click at [339, 284] on p "Коллеги , Контрагент ООО «СфераТент» при приемке консолидированного поступления…" at bounding box center [432, 273] width 716 height 28
click at [360, 278] on p "Коллеги , Контрагент ООО «СфераТент» при приемке консолидированного поступления…" at bounding box center [432, 273] width 716 height 28
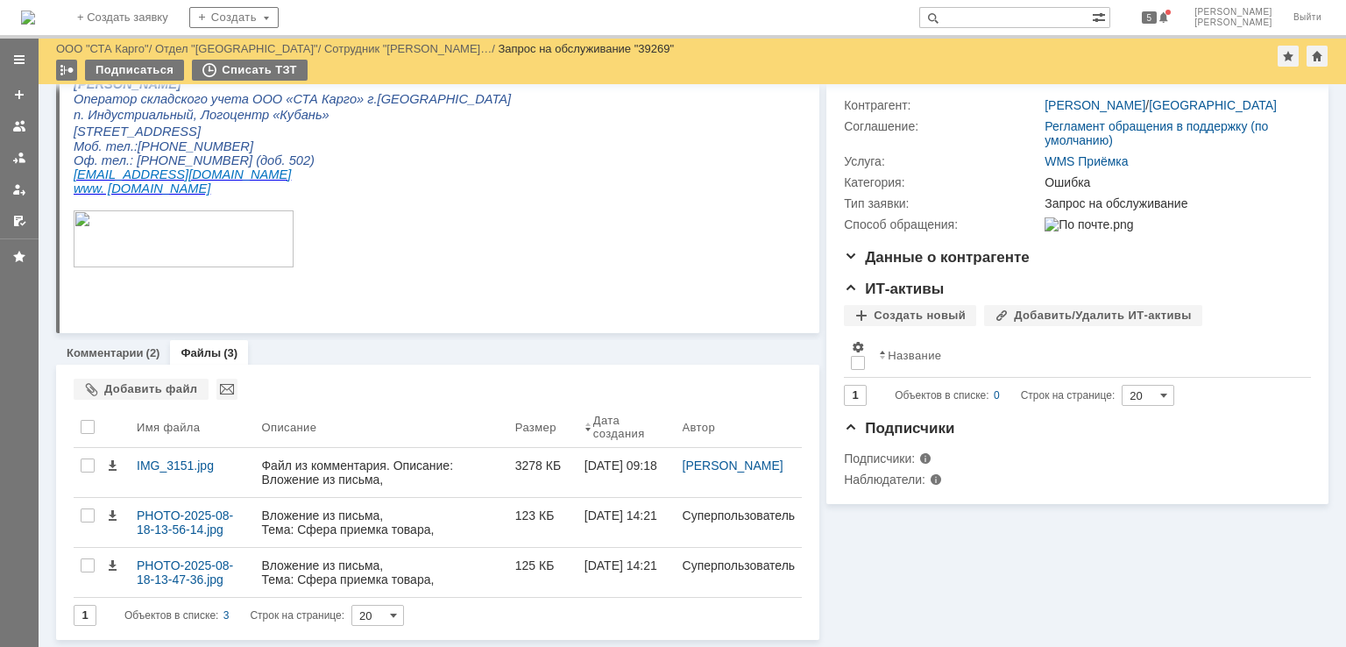
scroll to position [196, 0]
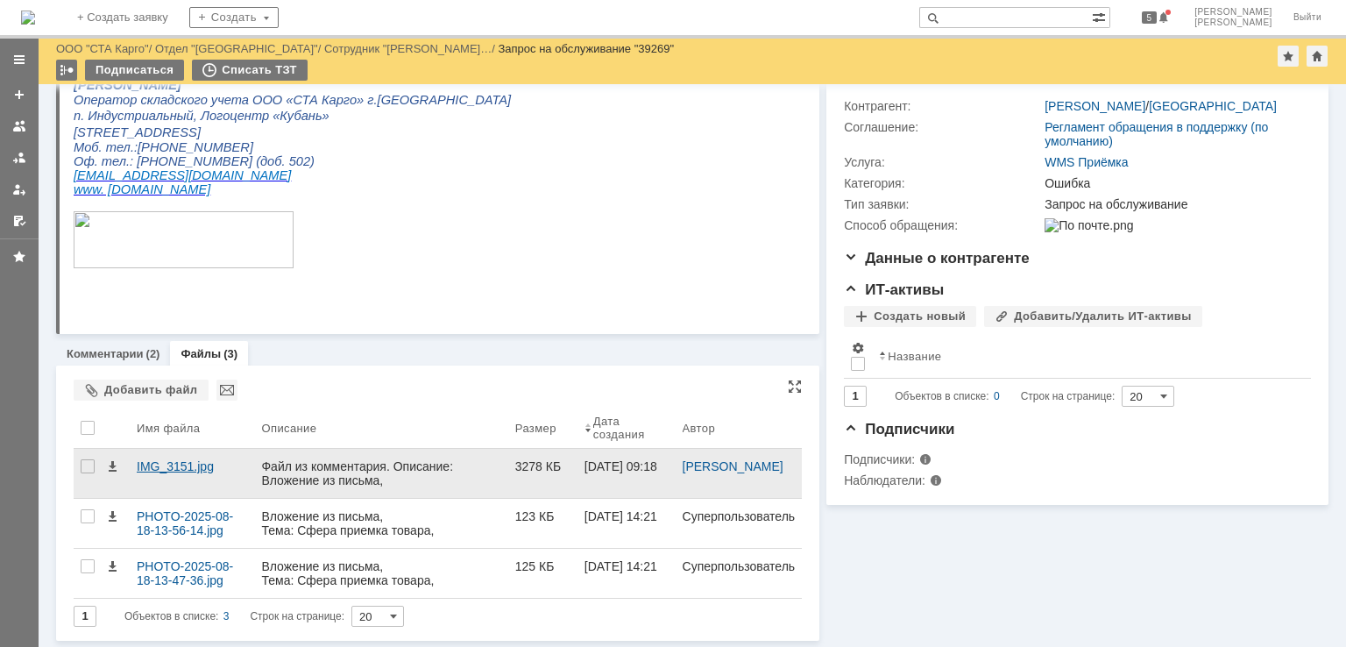
click at [210, 466] on div "IMG_3151.jpg" at bounding box center [192, 466] width 110 height 14
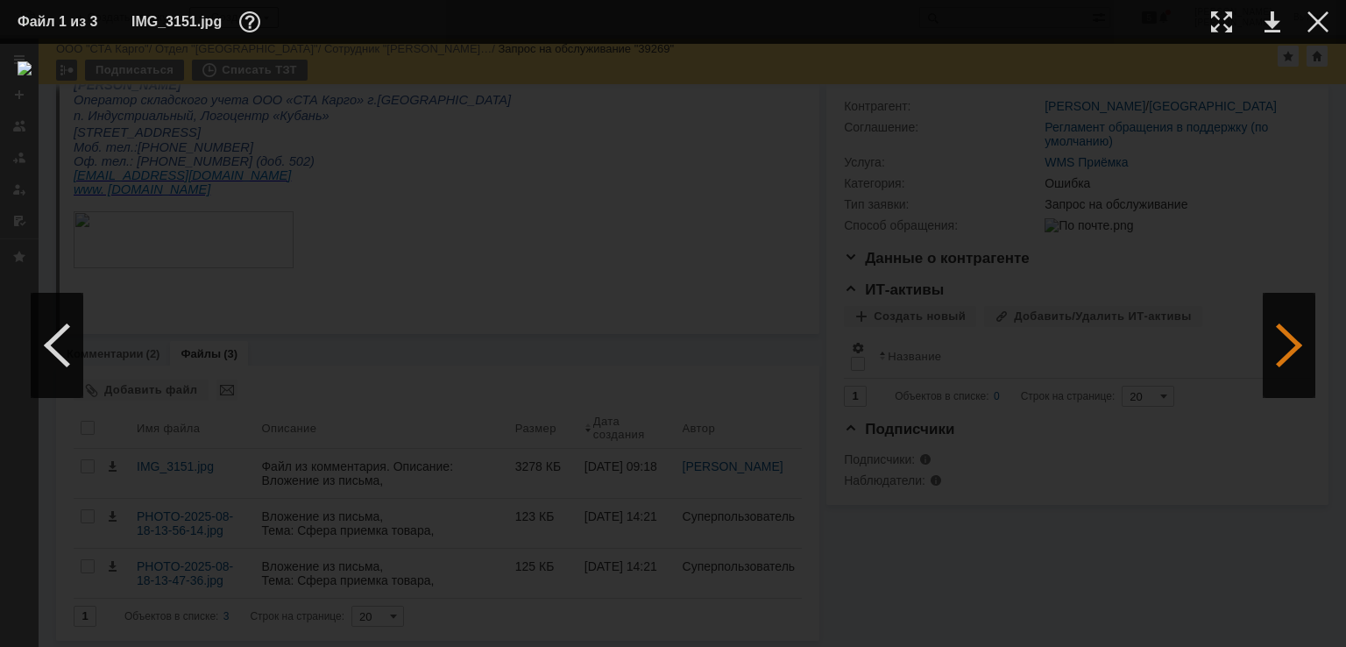
click at [1286, 322] on div at bounding box center [1289, 345] width 53 height 105
click at [1270, 330] on div at bounding box center [1289, 345] width 53 height 105
click at [1277, 335] on div at bounding box center [1289, 345] width 53 height 105
click at [1311, 29] on div at bounding box center [1317, 21] width 21 height 21
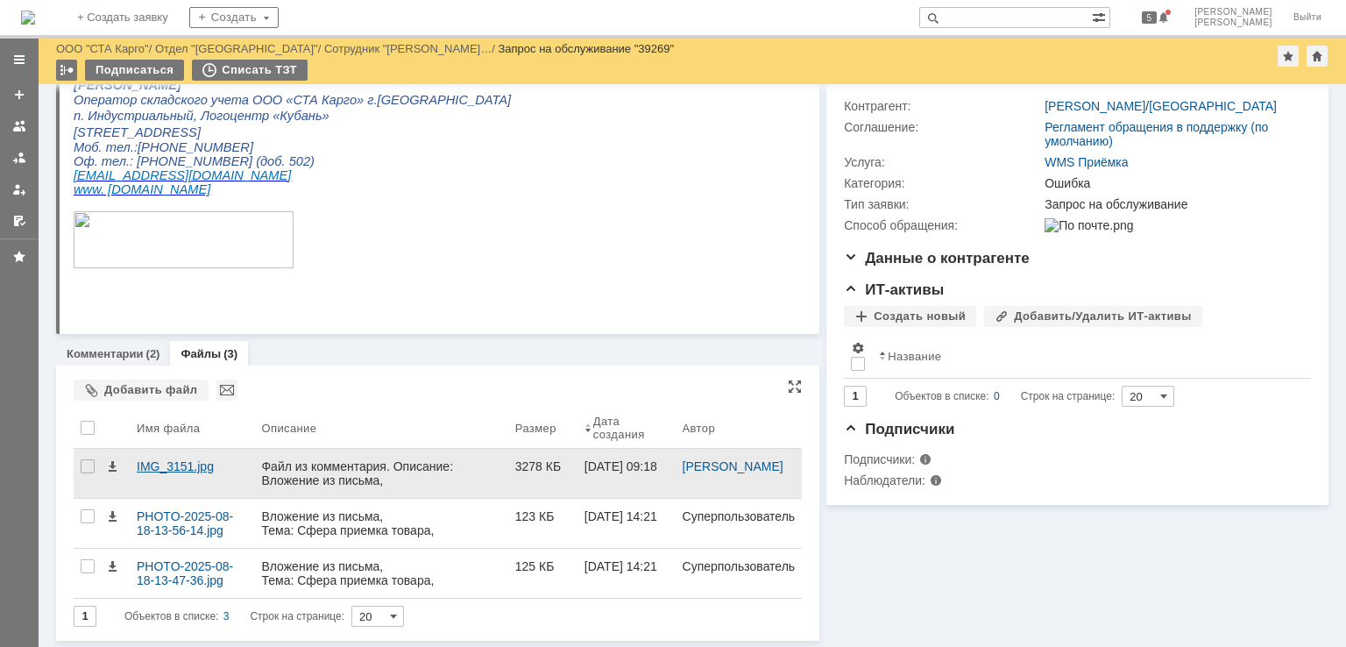
click at [164, 477] on div "IMG_3151.jpg" at bounding box center [192, 473] width 124 height 49
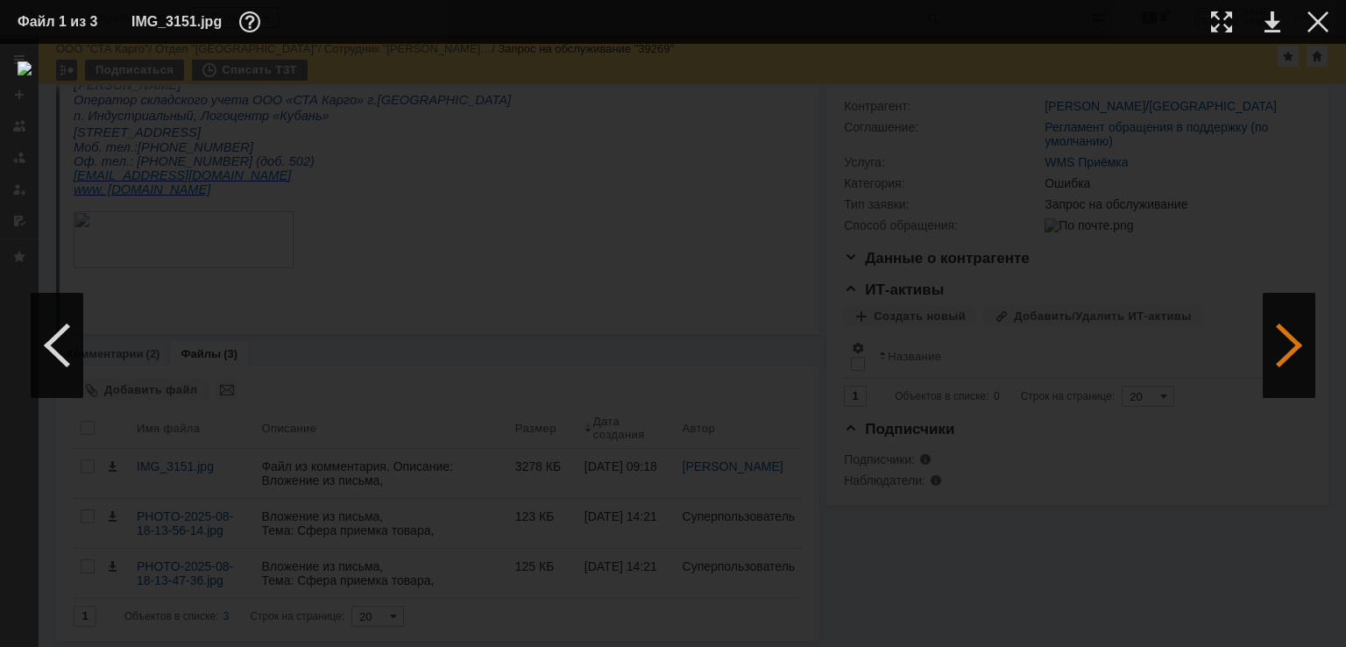
click at [1286, 343] on div at bounding box center [1289, 345] width 53 height 105
click at [1314, 25] on div at bounding box center [1317, 21] width 21 height 21
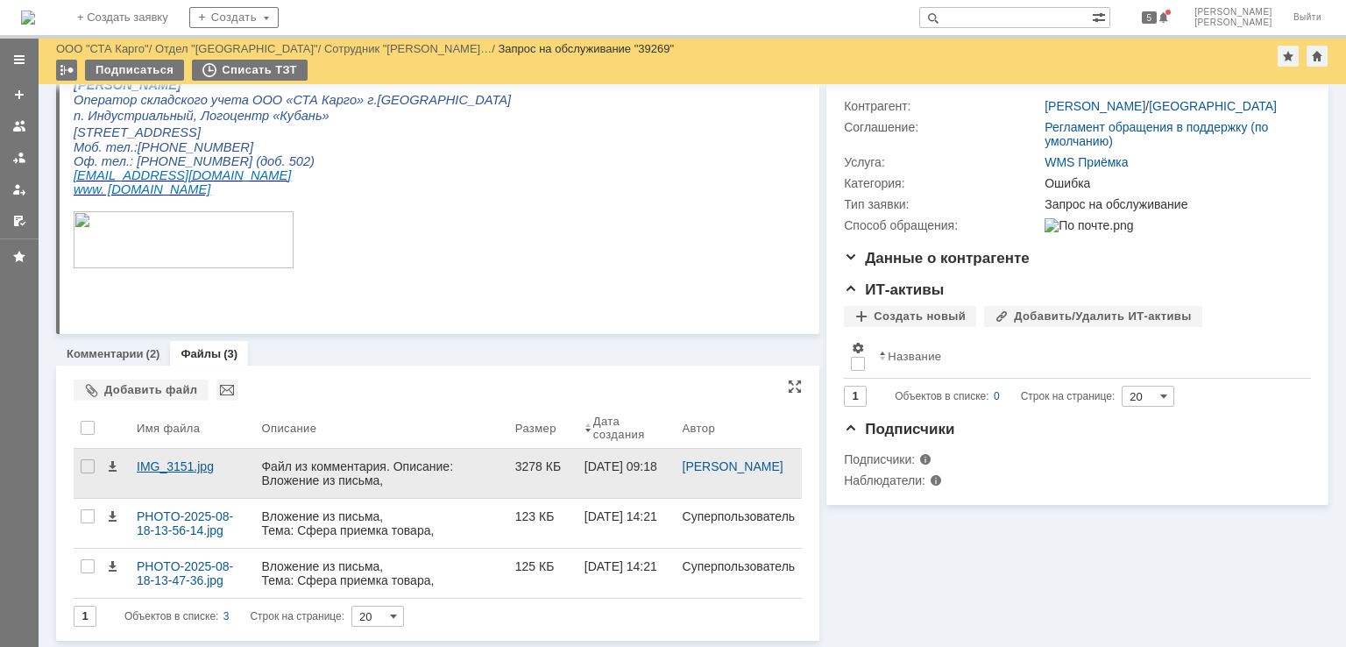
click at [200, 467] on div "IMG_3151.jpg" at bounding box center [192, 466] width 110 height 14
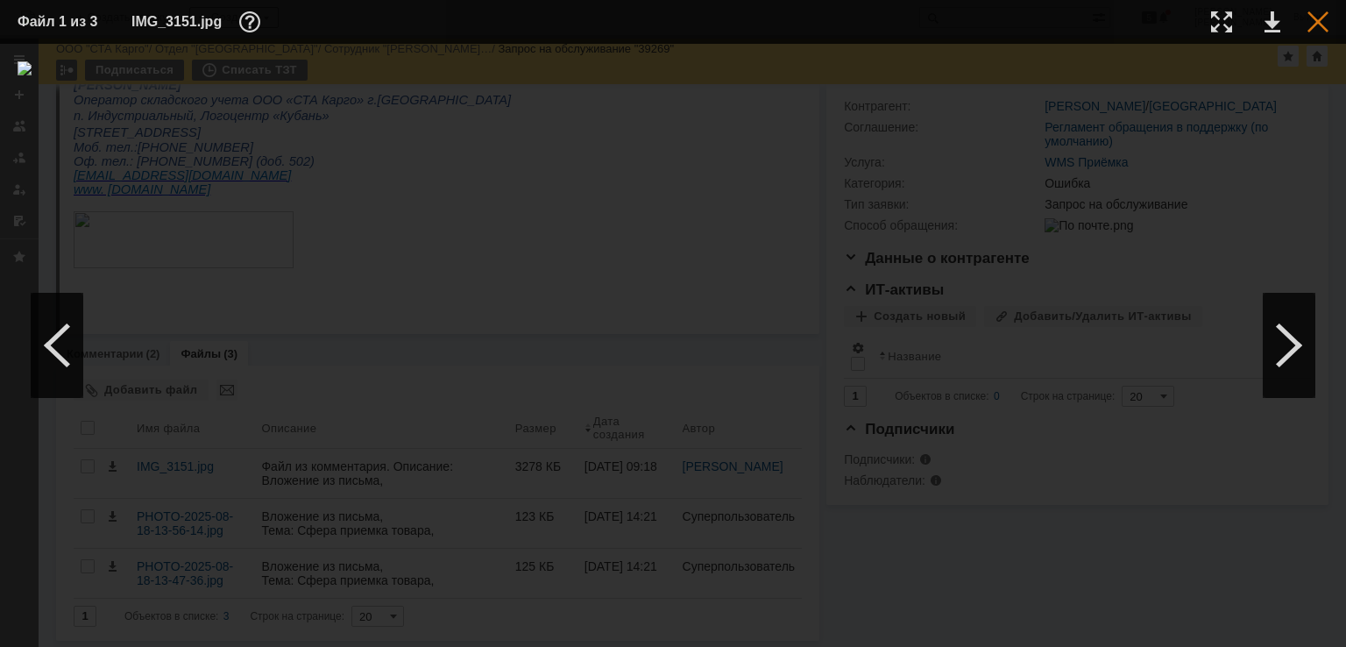
click at [1322, 22] on div at bounding box center [1317, 21] width 21 height 21
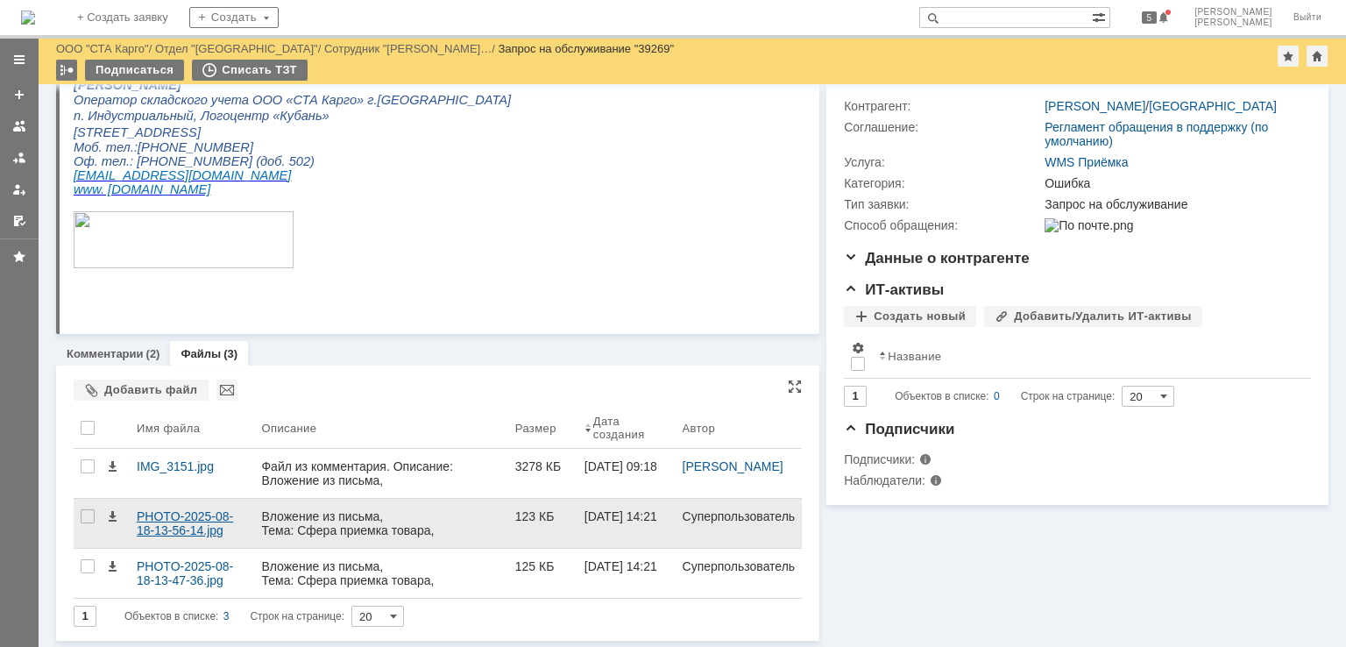
click at [159, 526] on div "PHOTO-2025-08-18-13-56-14.jpg" at bounding box center [192, 523] width 110 height 28
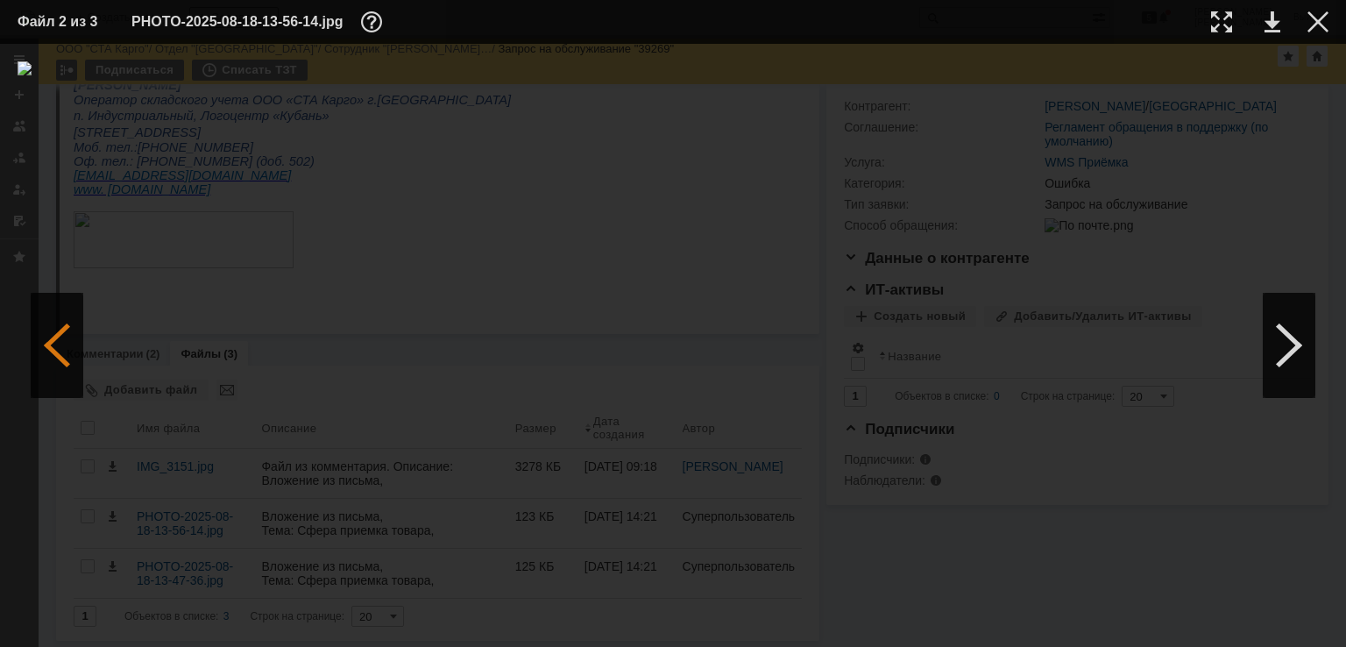
click at [68, 349] on div at bounding box center [57, 345] width 53 height 105
drag, startPoint x: 1323, startPoint y: 23, endPoint x: 1297, endPoint y: 32, distance: 27.7
click at [1323, 23] on div at bounding box center [1317, 21] width 21 height 21
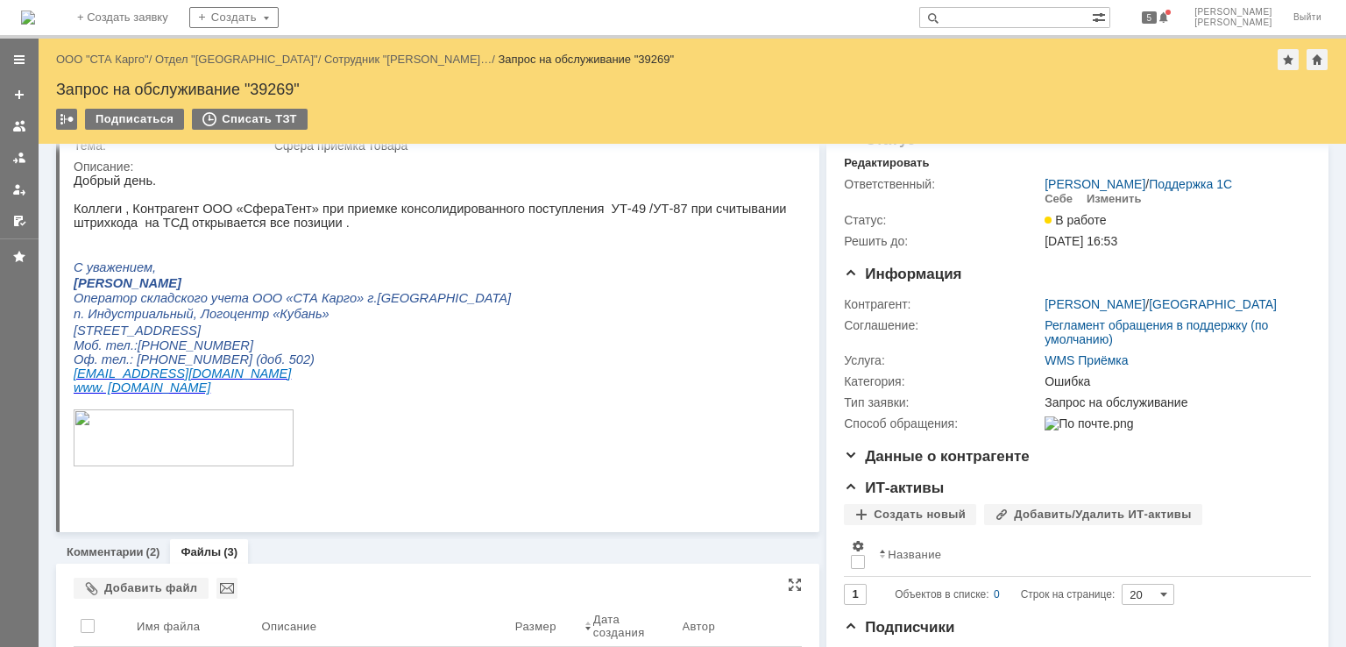
scroll to position [175, 0]
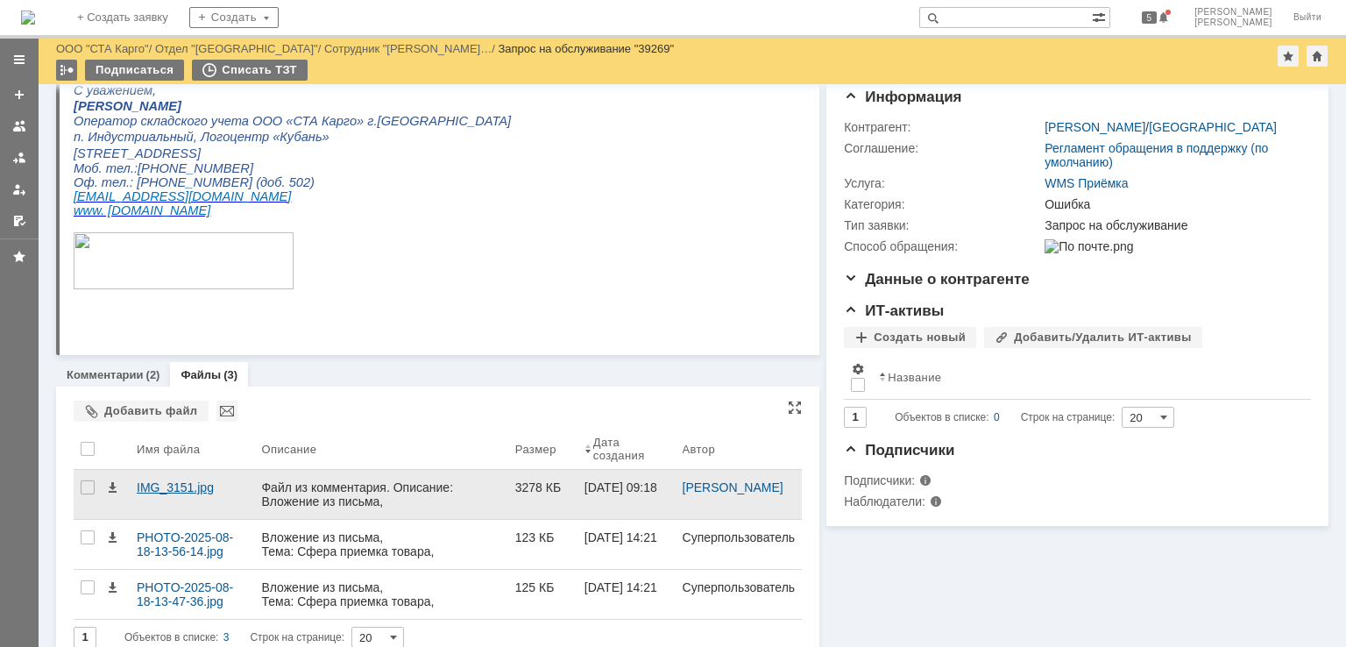
click at [158, 485] on div "IMG_3151.jpg" at bounding box center [192, 487] width 110 height 14
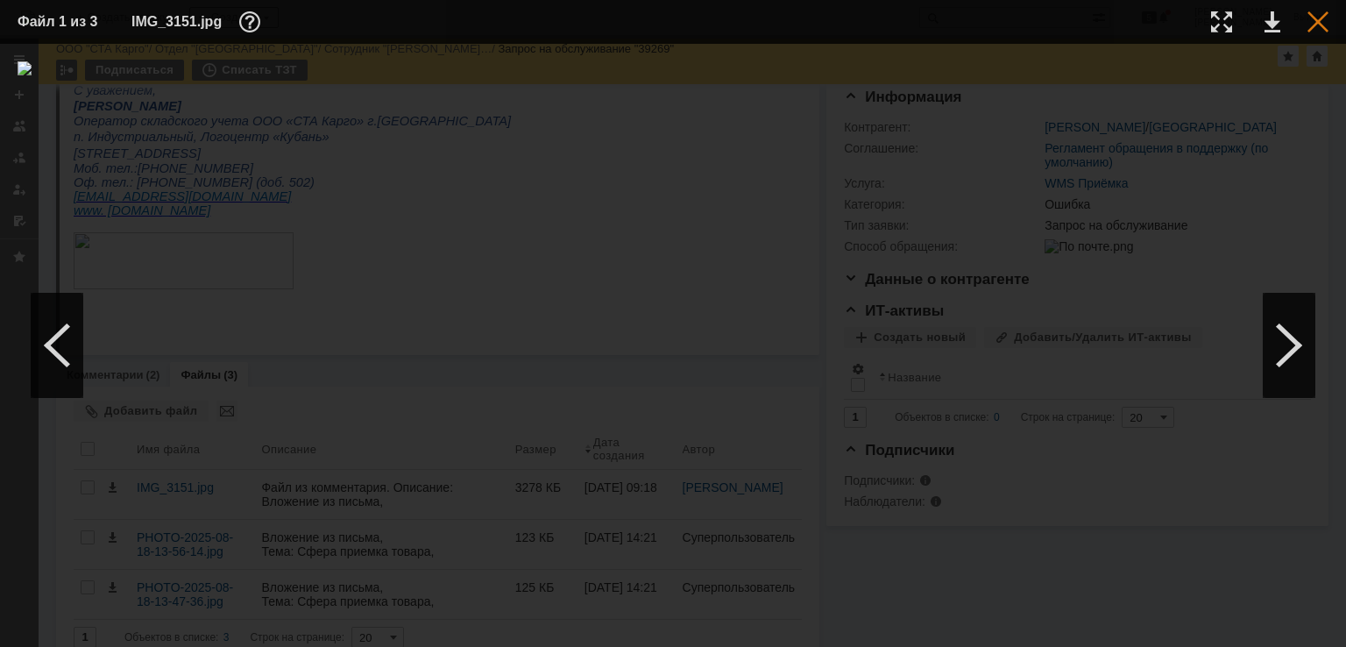
click at [1322, 32] on td at bounding box center [1304, 22] width 48 height 26
click at [1323, 23] on div at bounding box center [1317, 21] width 21 height 21
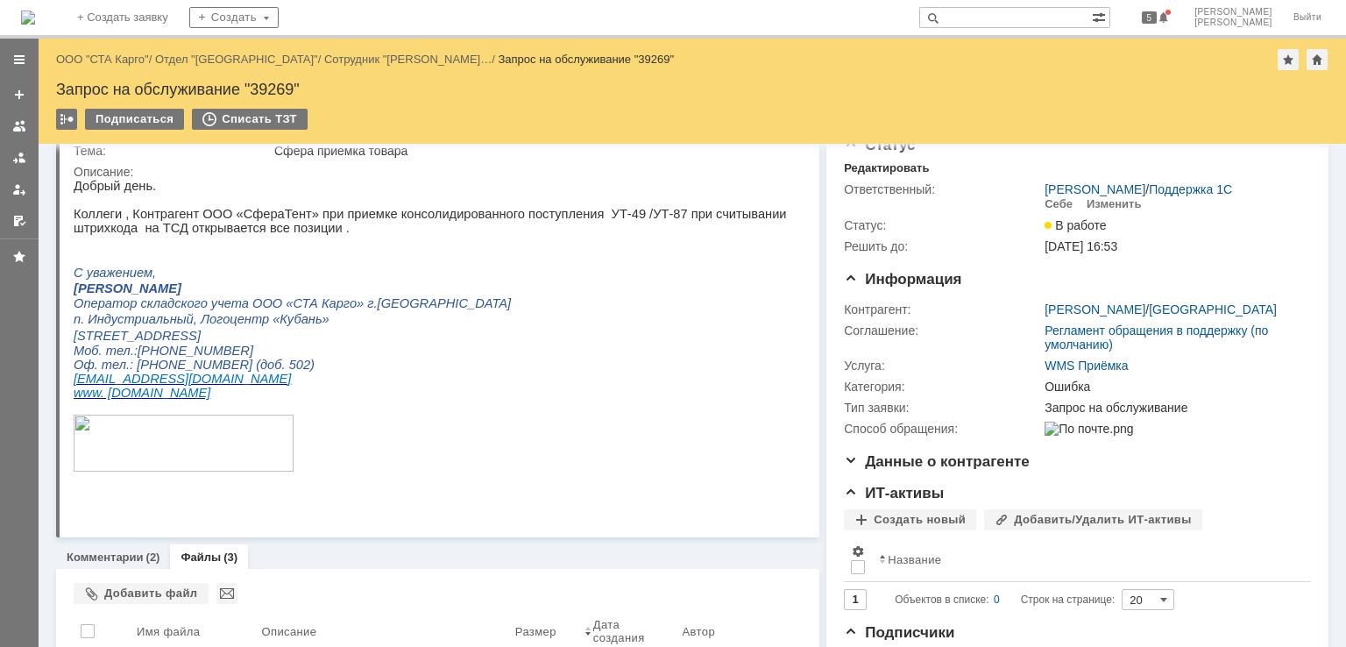
scroll to position [0, 0]
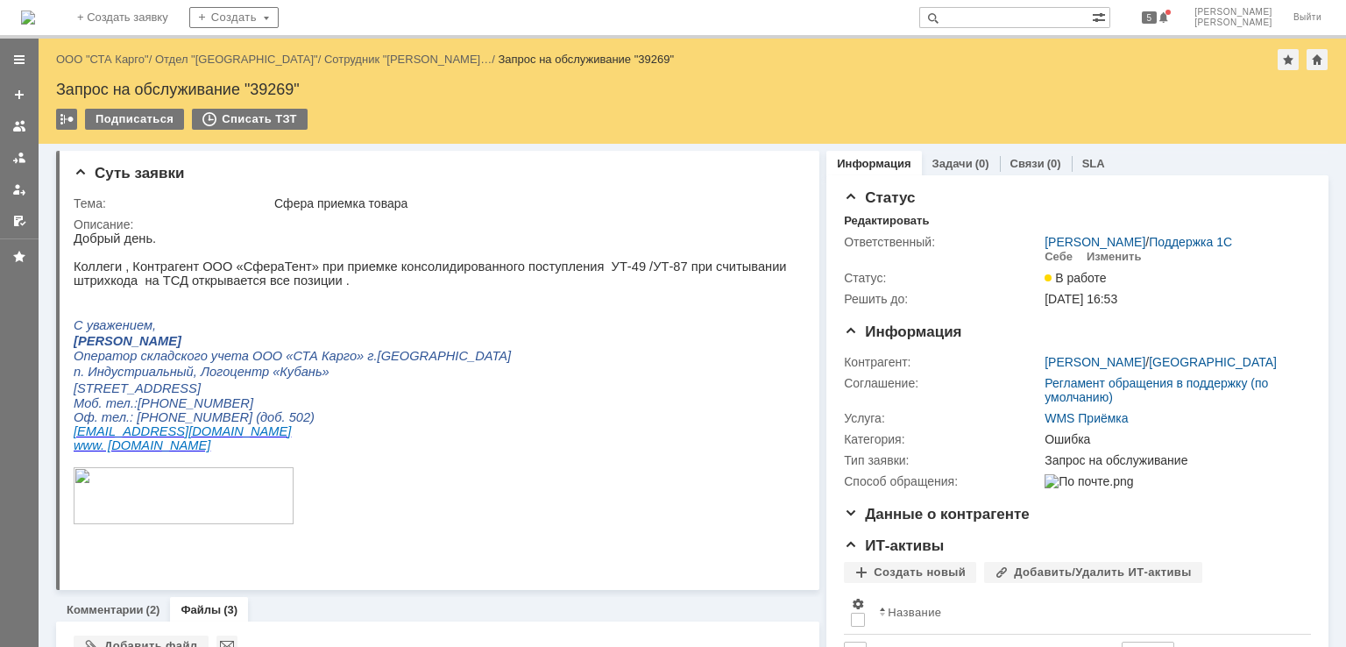
drag, startPoint x: 126, startPoint y: 58, endPoint x: 573, endPoint y: 2, distance: 450.3
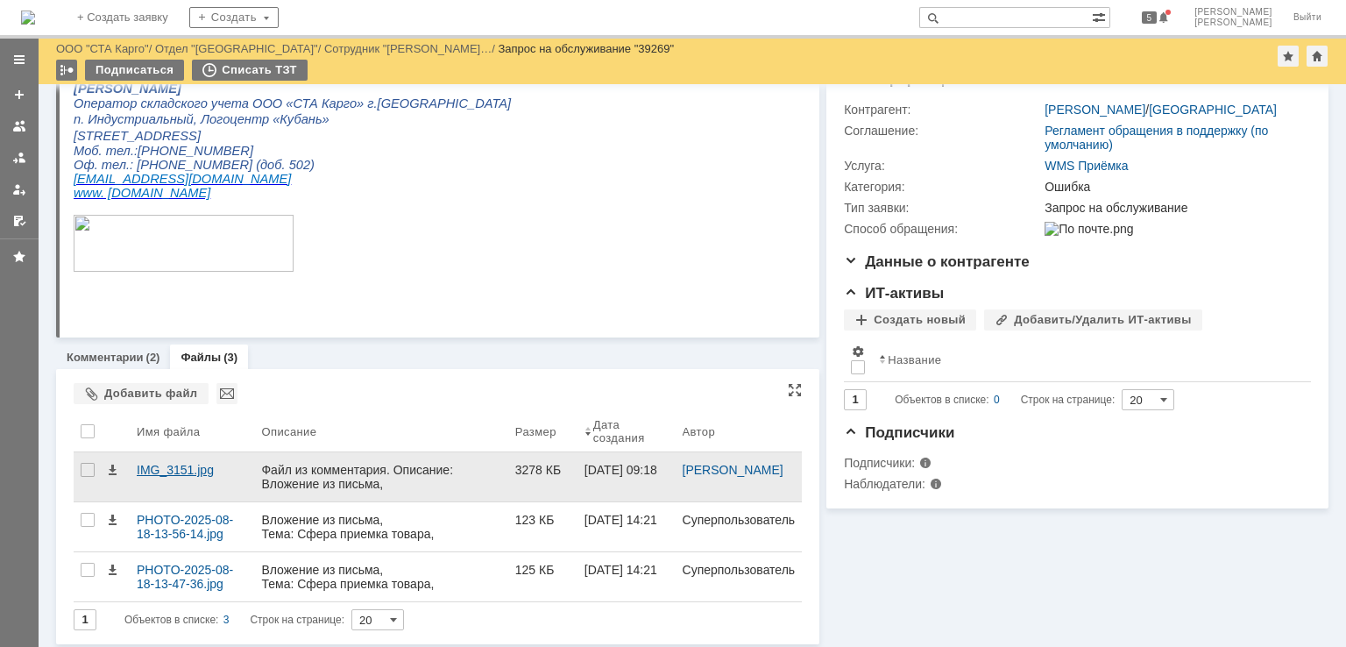
scroll to position [196, 0]
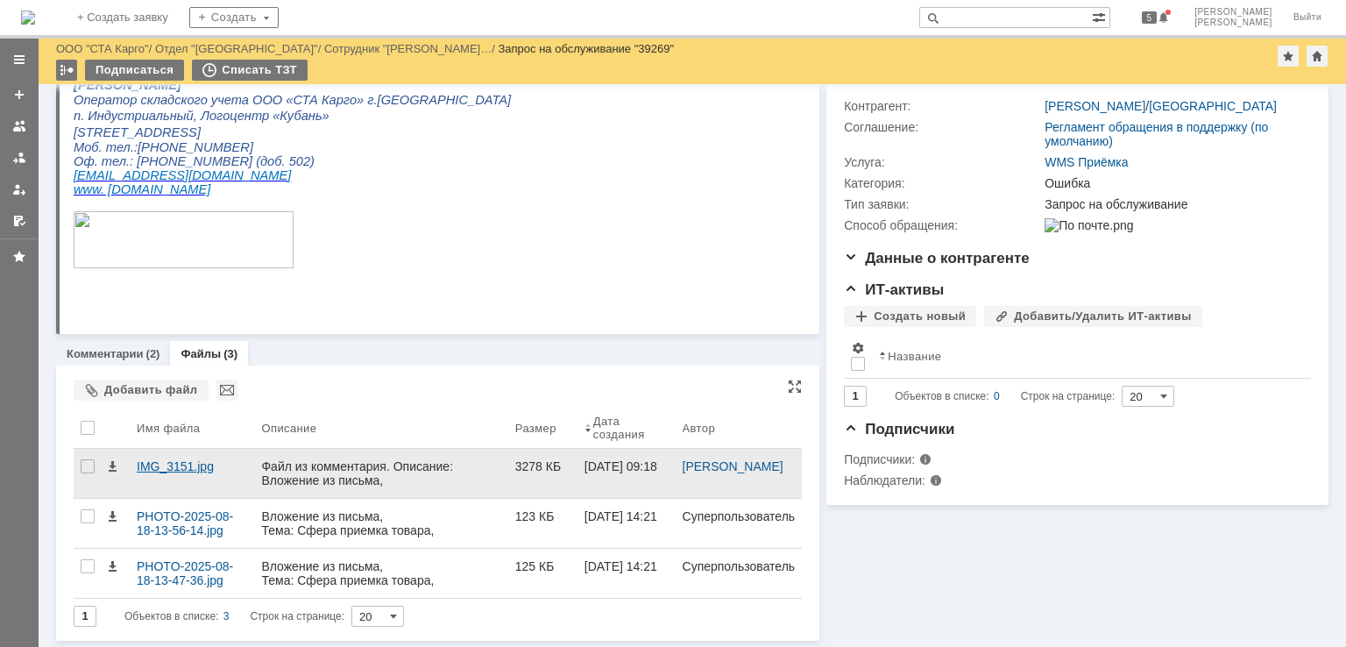
click at [179, 470] on div "IMG_3151.jpg" at bounding box center [192, 466] width 110 height 14
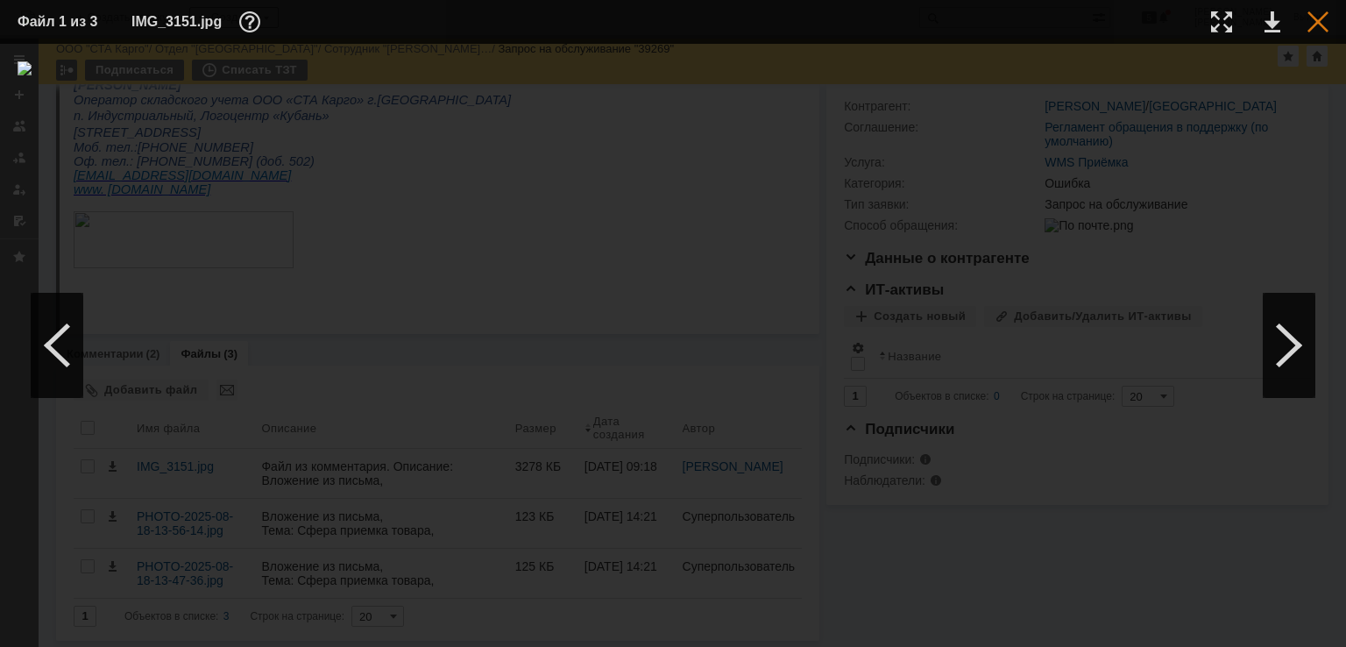
click at [1326, 18] on div at bounding box center [1317, 21] width 21 height 21
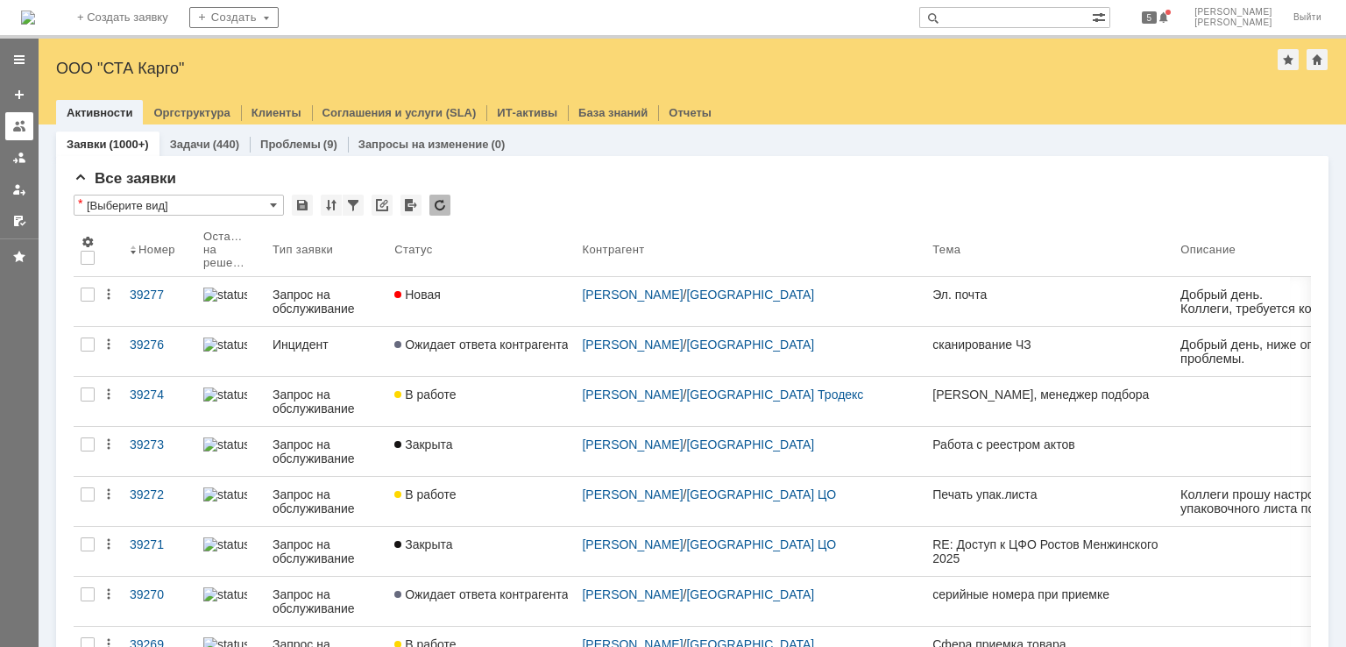
click at [12, 126] on div at bounding box center [19, 126] width 14 height 14
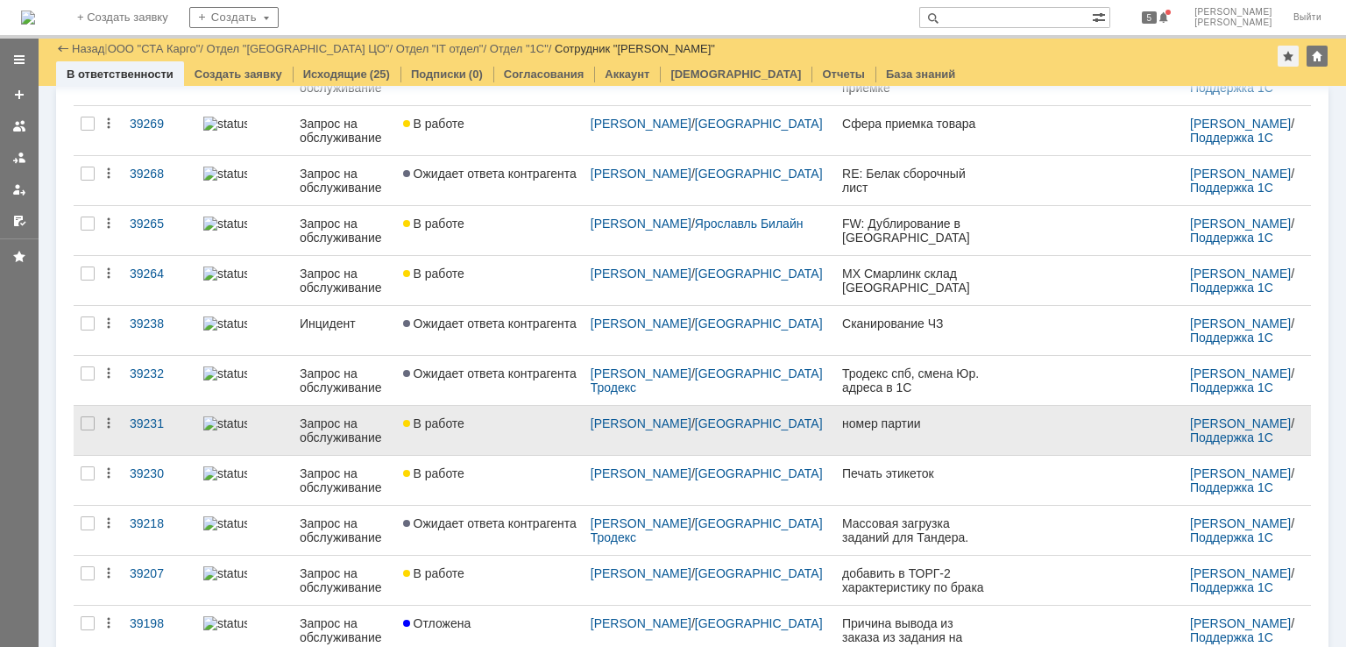
click at [502, 422] on div "В работе" at bounding box center [489, 423] width 173 height 14
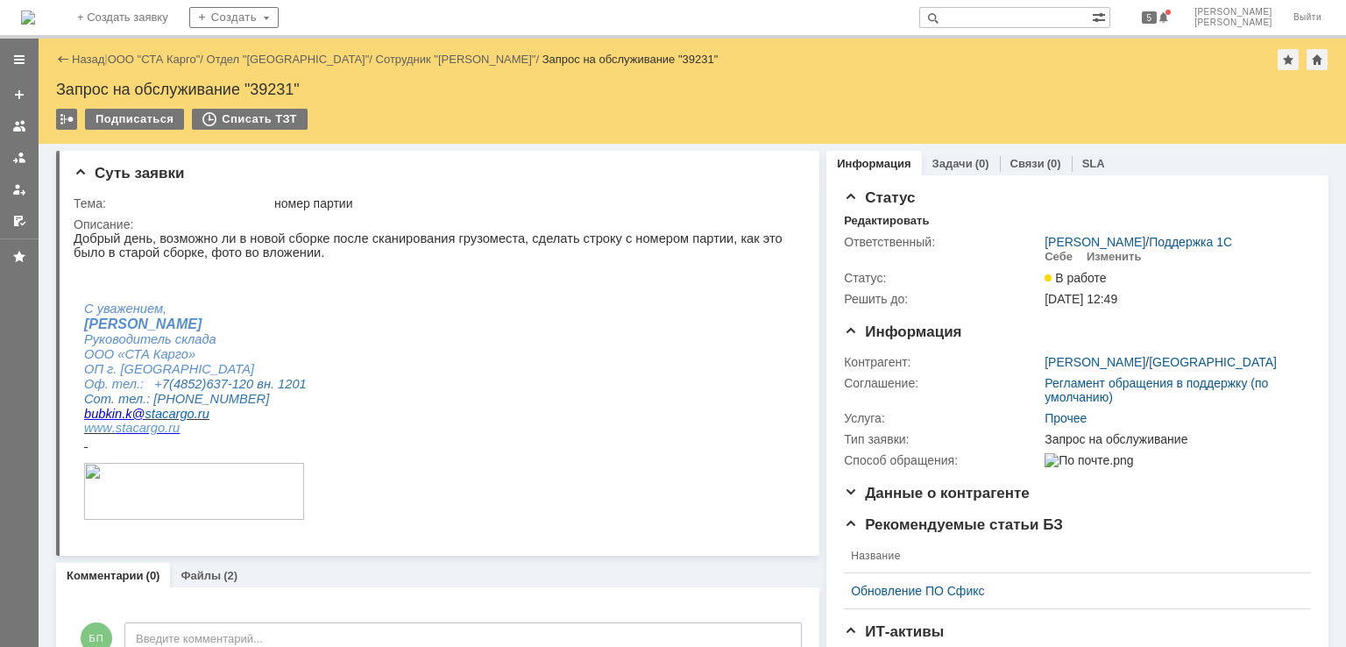
click at [139, 50] on div "Назад | ООО "СТА Карго" / Отдел "Ярославль" / Сотрудник "[PERSON_NAME]" / Запро…" at bounding box center [692, 59] width 1272 height 21
